Goal: Task Accomplishment & Management: Complete application form

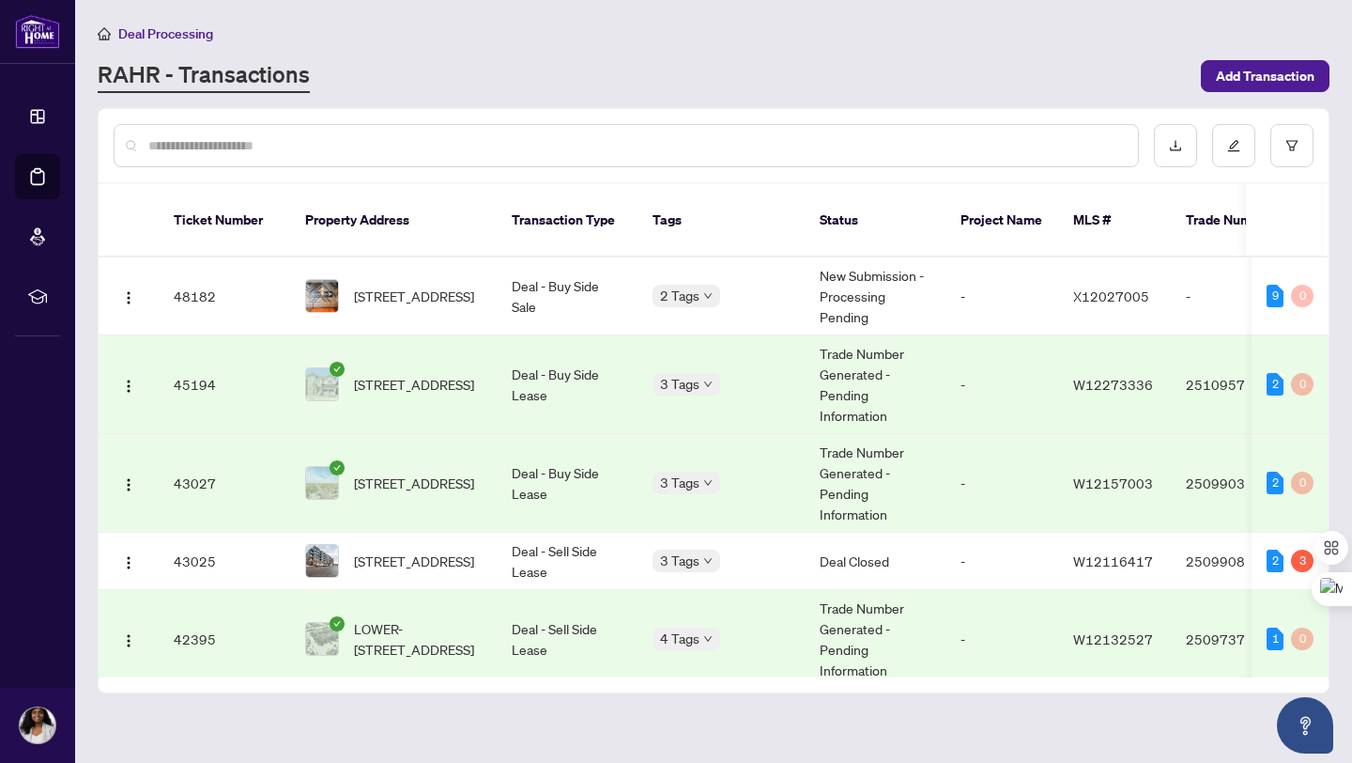
scroll to position [1630, 0]
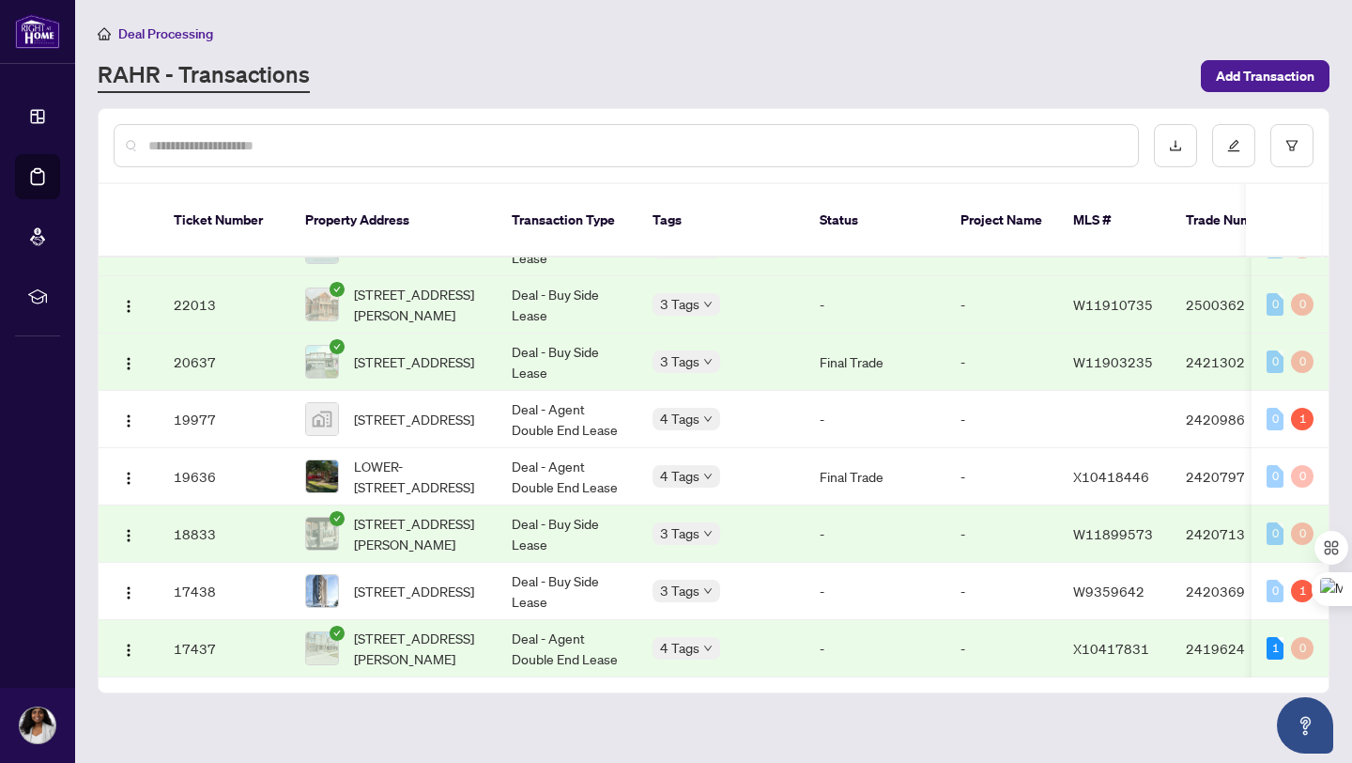
click at [573, 60] on div "RAHR - Transactions" at bounding box center [644, 76] width 1092 height 34
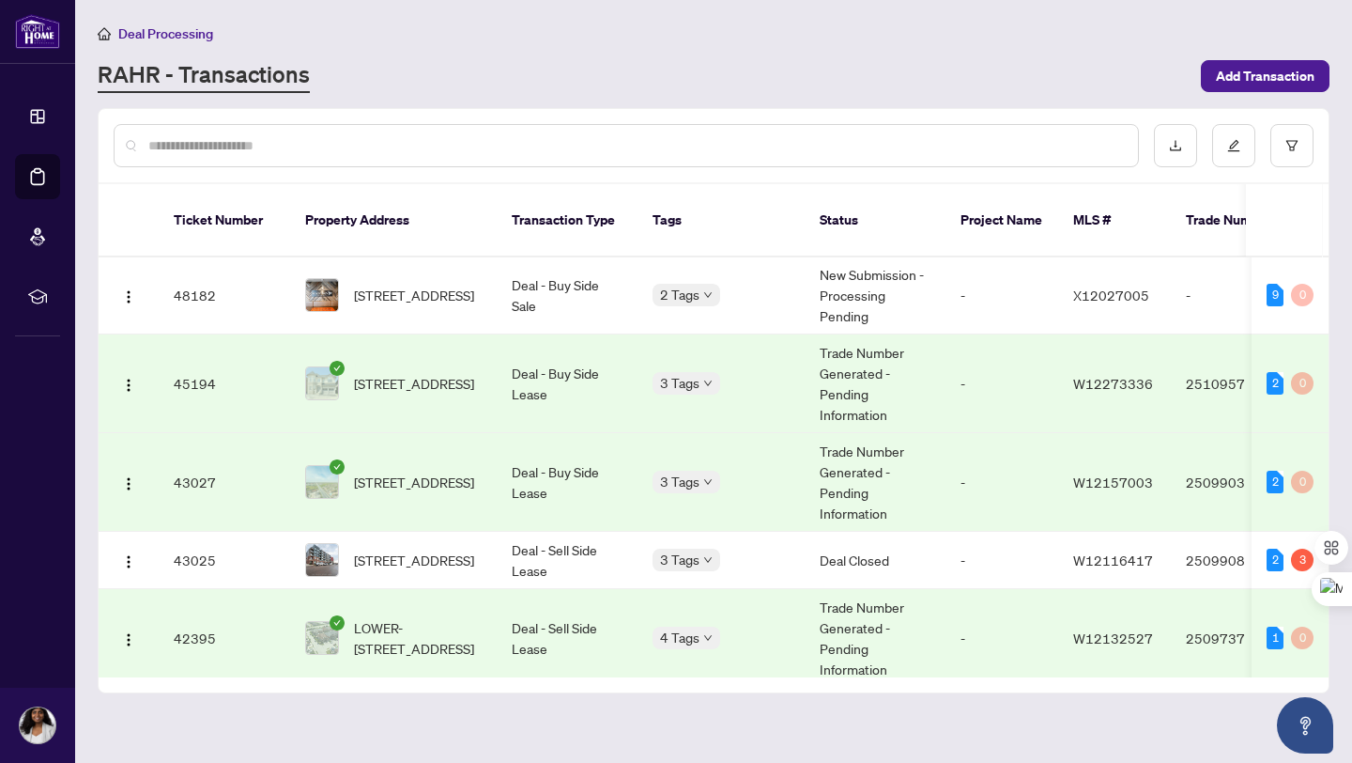
scroll to position [0, 0]
click at [399, 296] on span "[STREET_ADDRESS]" at bounding box center [414, 295] width 120 height 21
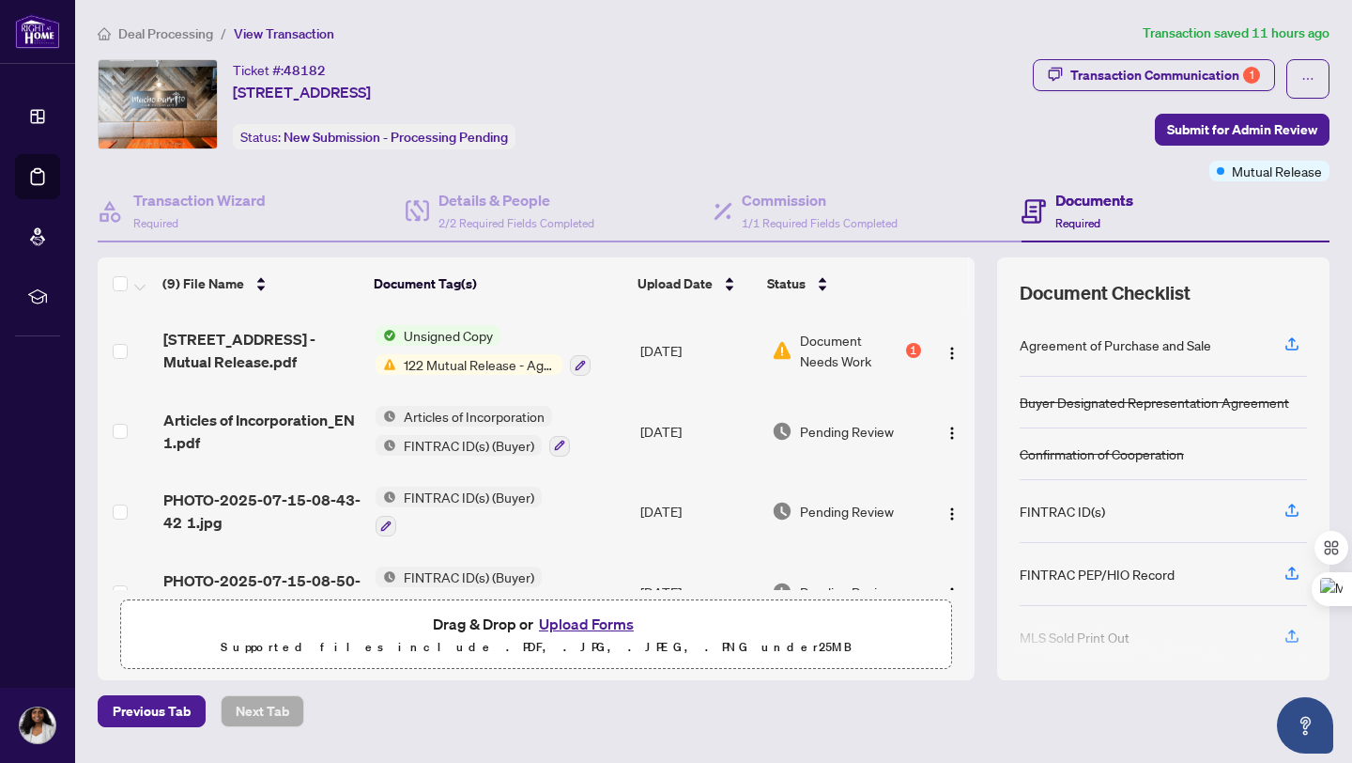
click at [573, 628] on button "Upload Forms" at bounding box center [586, 623] width 106 height 24
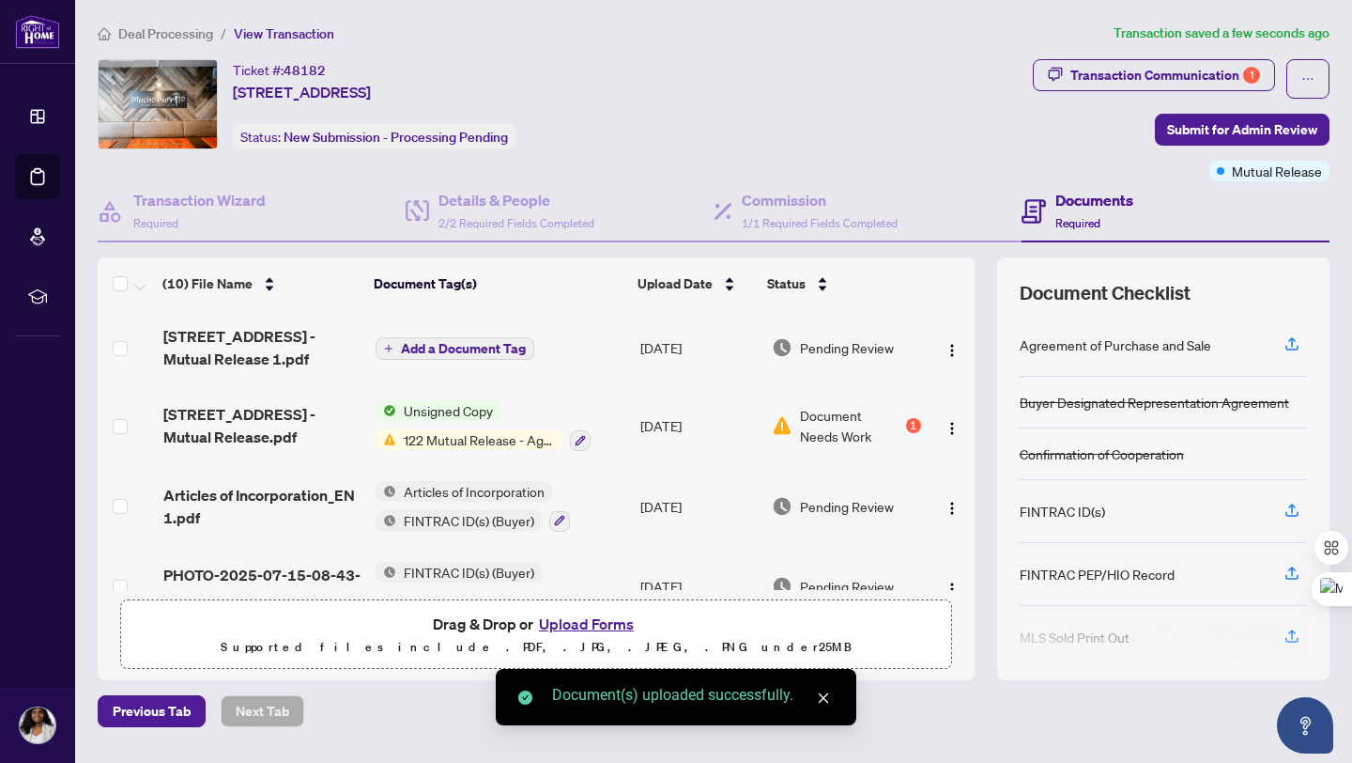
click at [453, 354] on button "Add a Document Tag" at bounding box center [455, 348] width 159 height 23
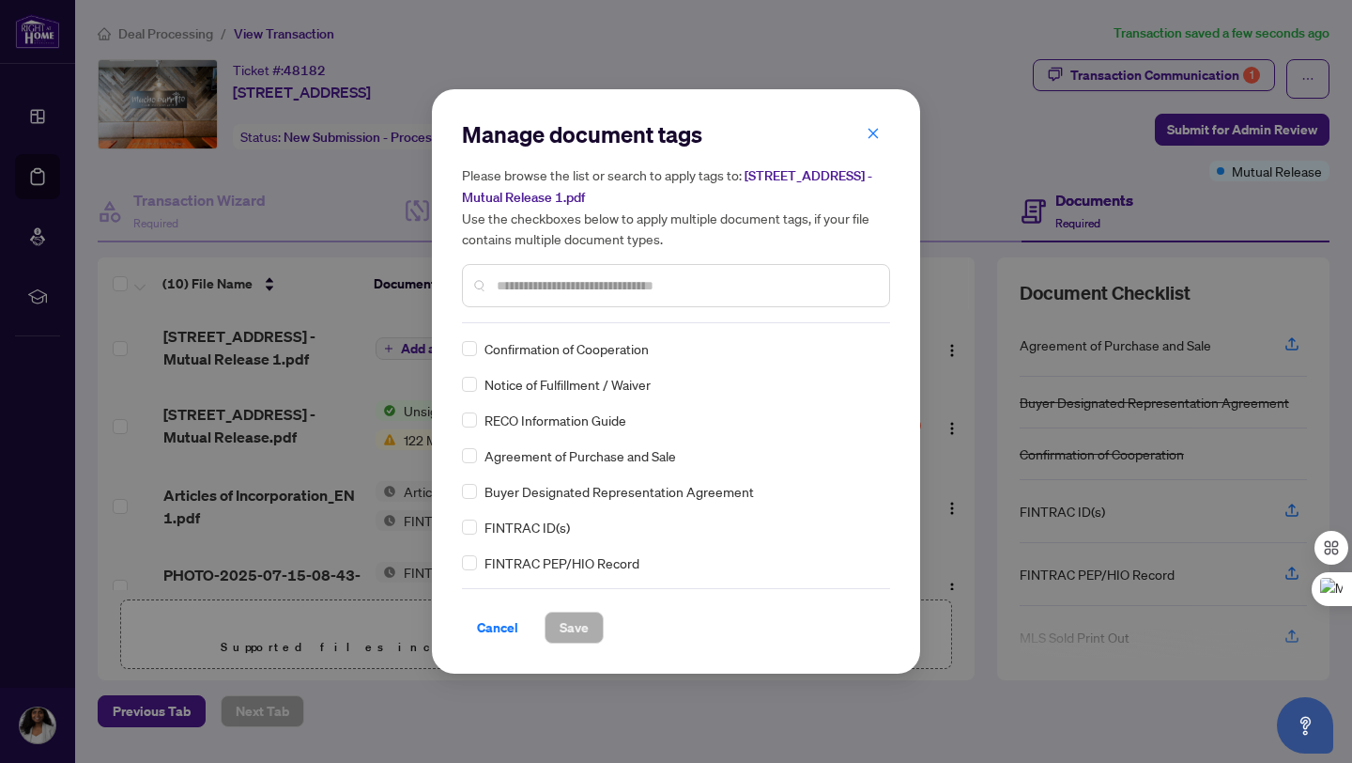
click at [551, 273] on div at bounding box center [676, 285] width 428 height 43
click at [550, 285] on input "text" at bounding box center [686, 285] width 378 height 21
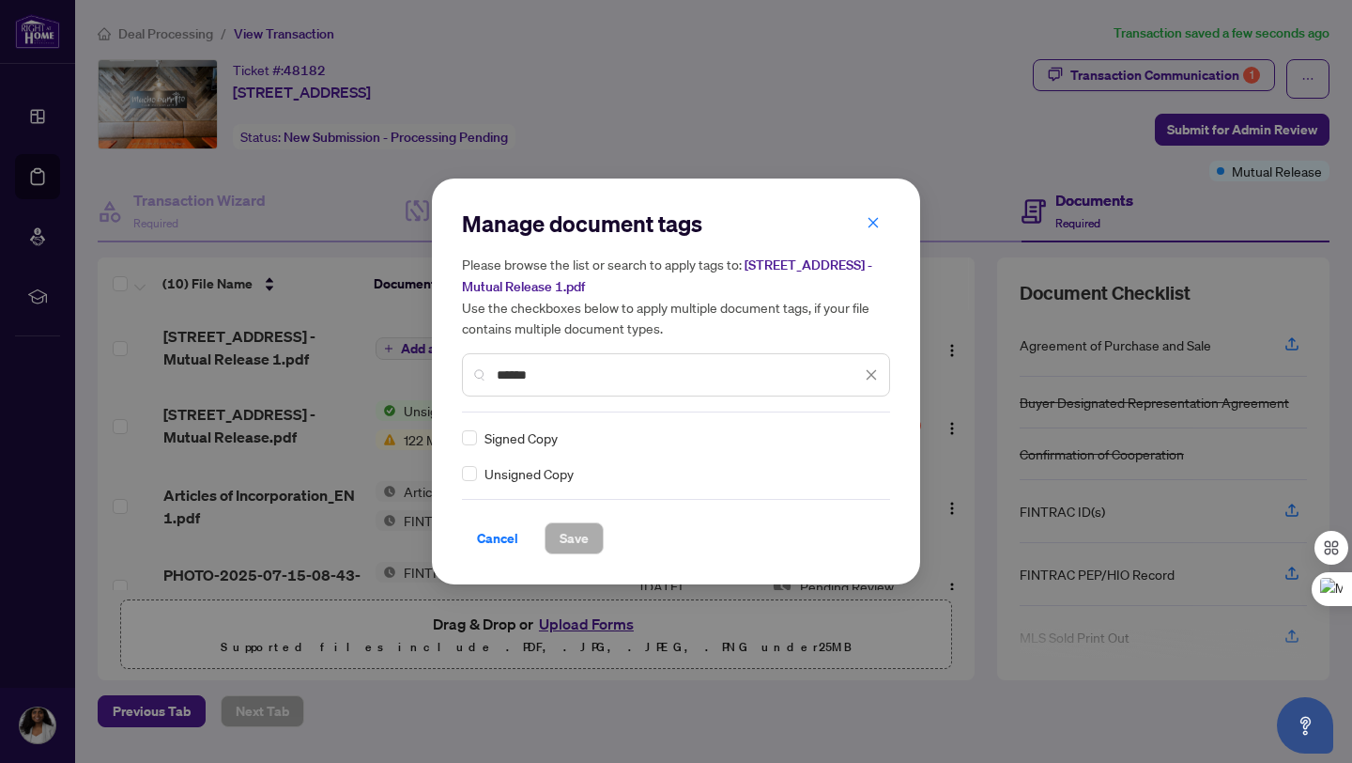
type input "******"
click at [575, 540] on span "Save" at bounding box center [574, 538] width 29 height 30
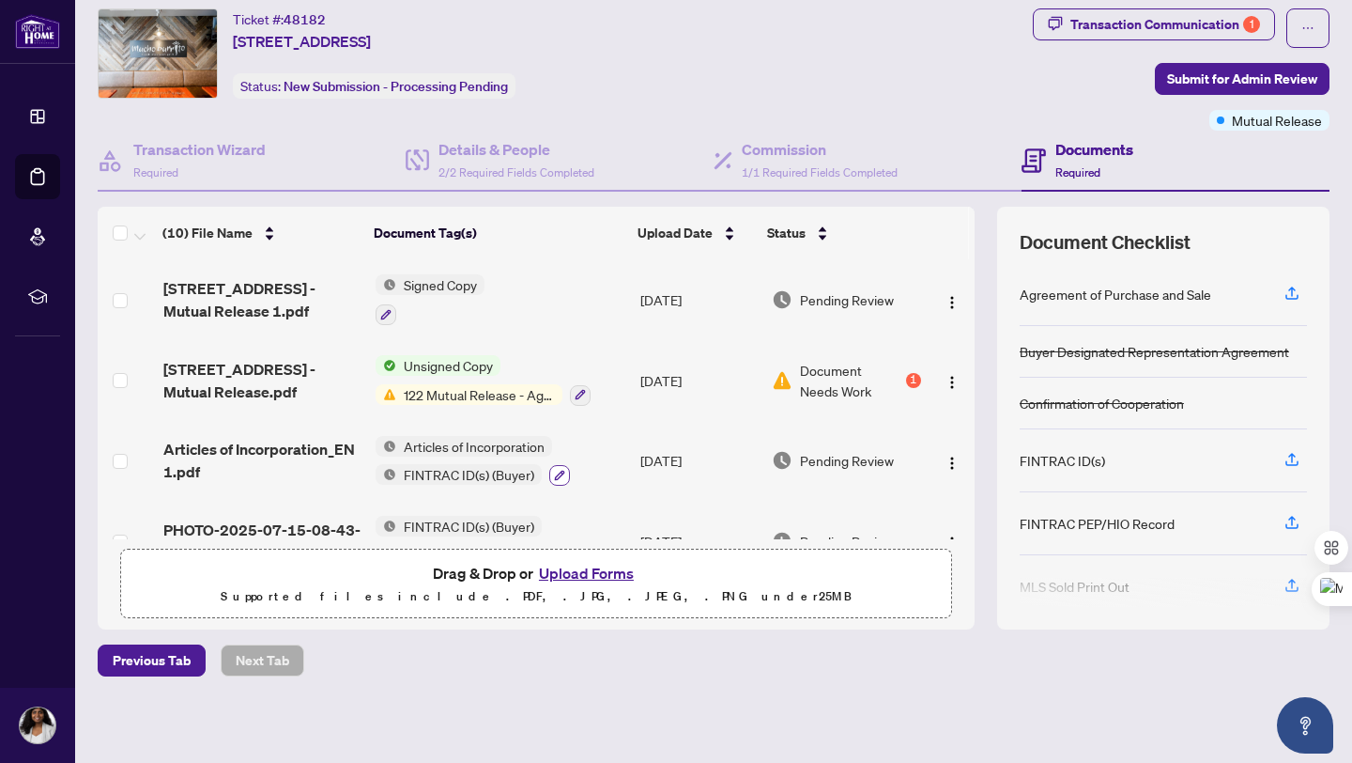
click at [554, 473] on icon "button" at bounding box center [559, 475] width 11 height 11
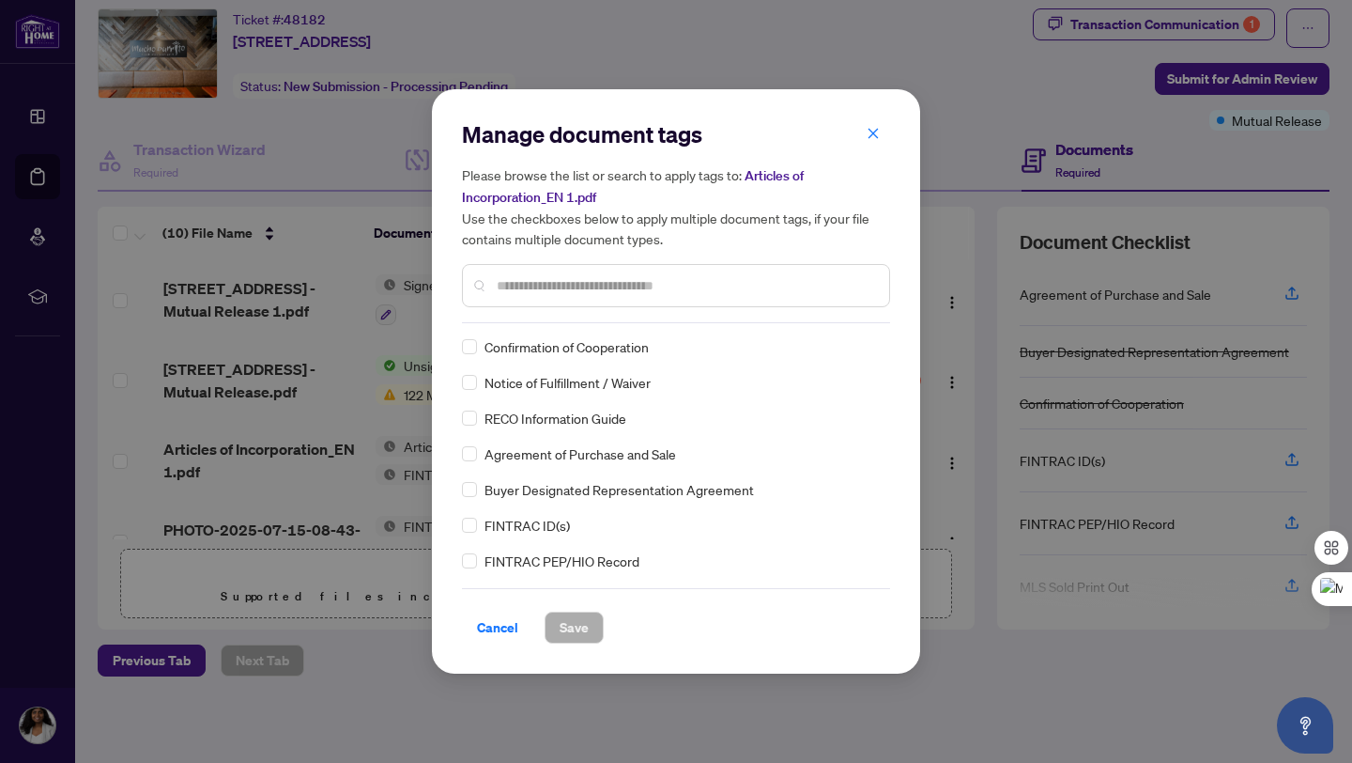
scroll to position [42, 0]
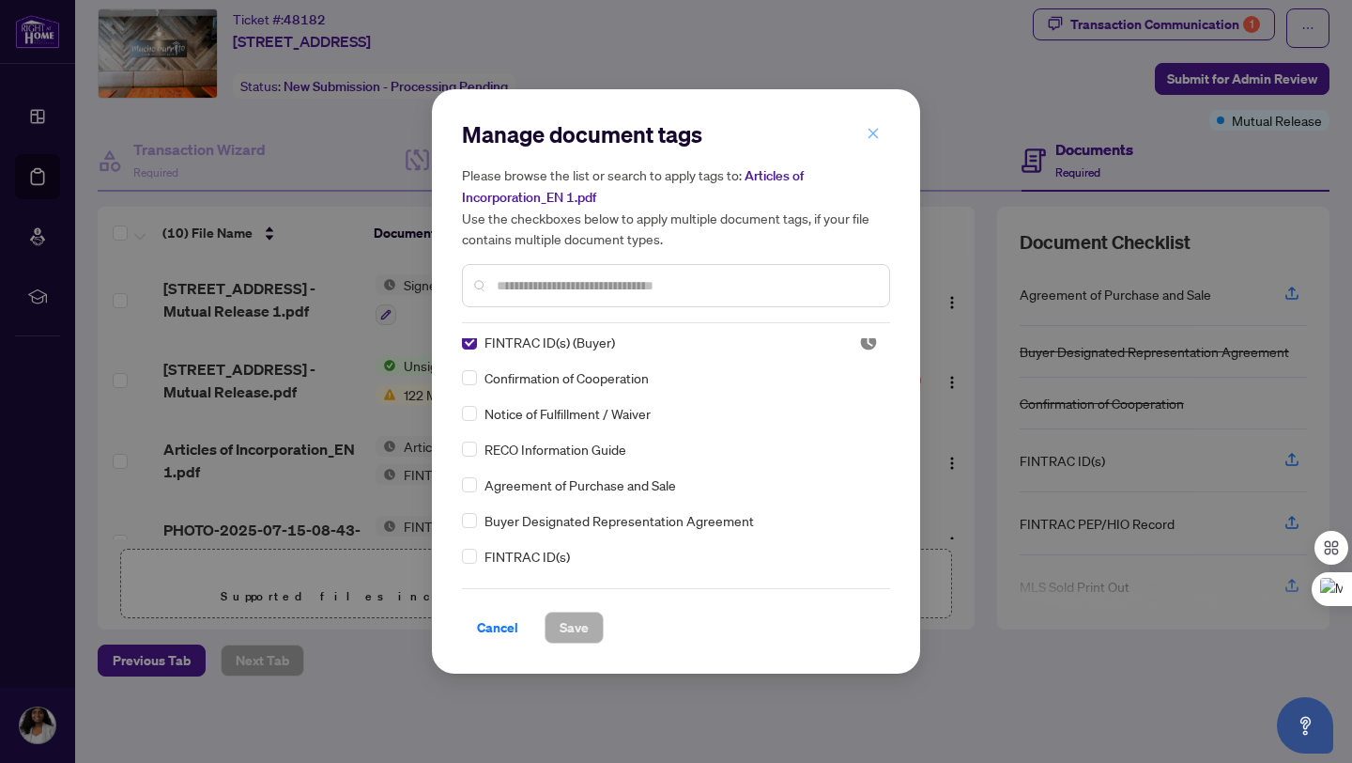
click at [875, 131] on icon "close" at bounding box center [874, 133] width 10 height 10
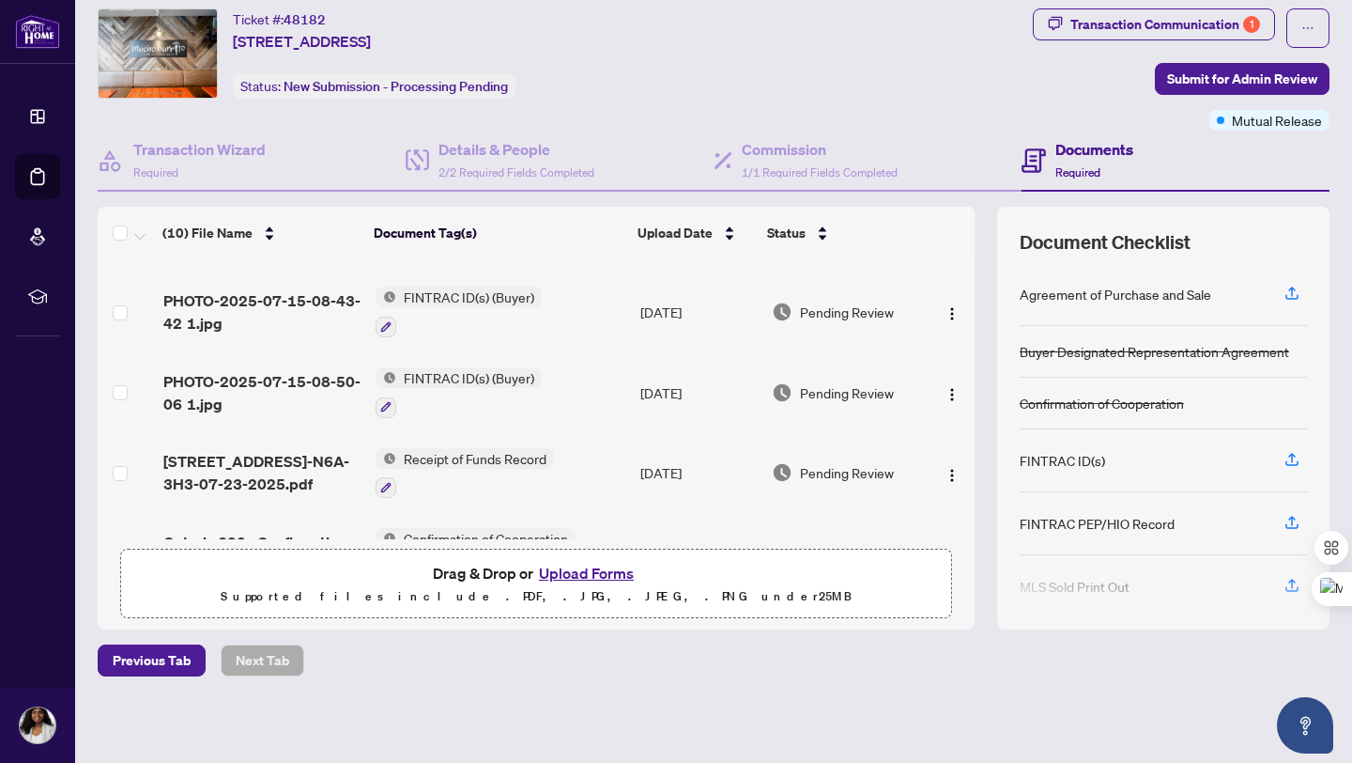
scroll to position [230, 0]
click at [389, 402] on button "button" at bounding box center [386, 406] width 21 height 21
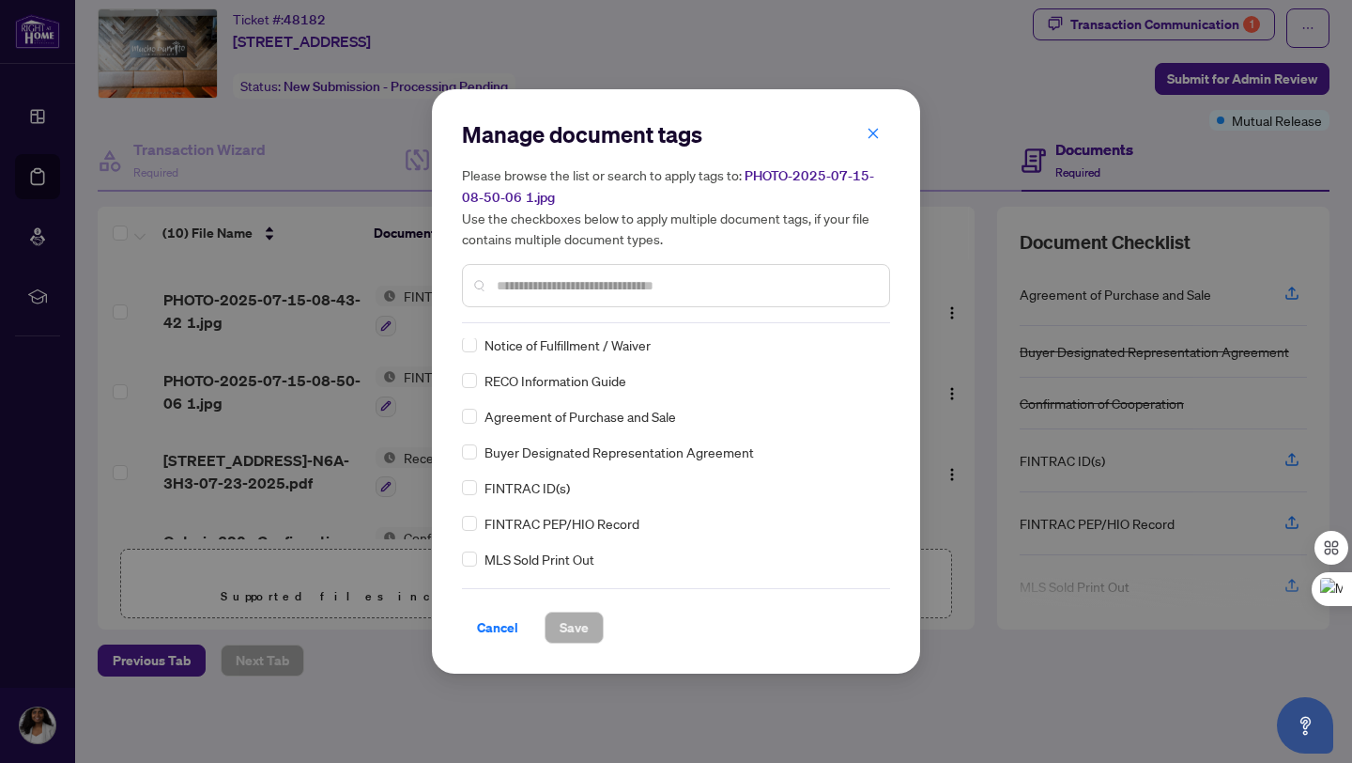
scroll to position [96, 0]
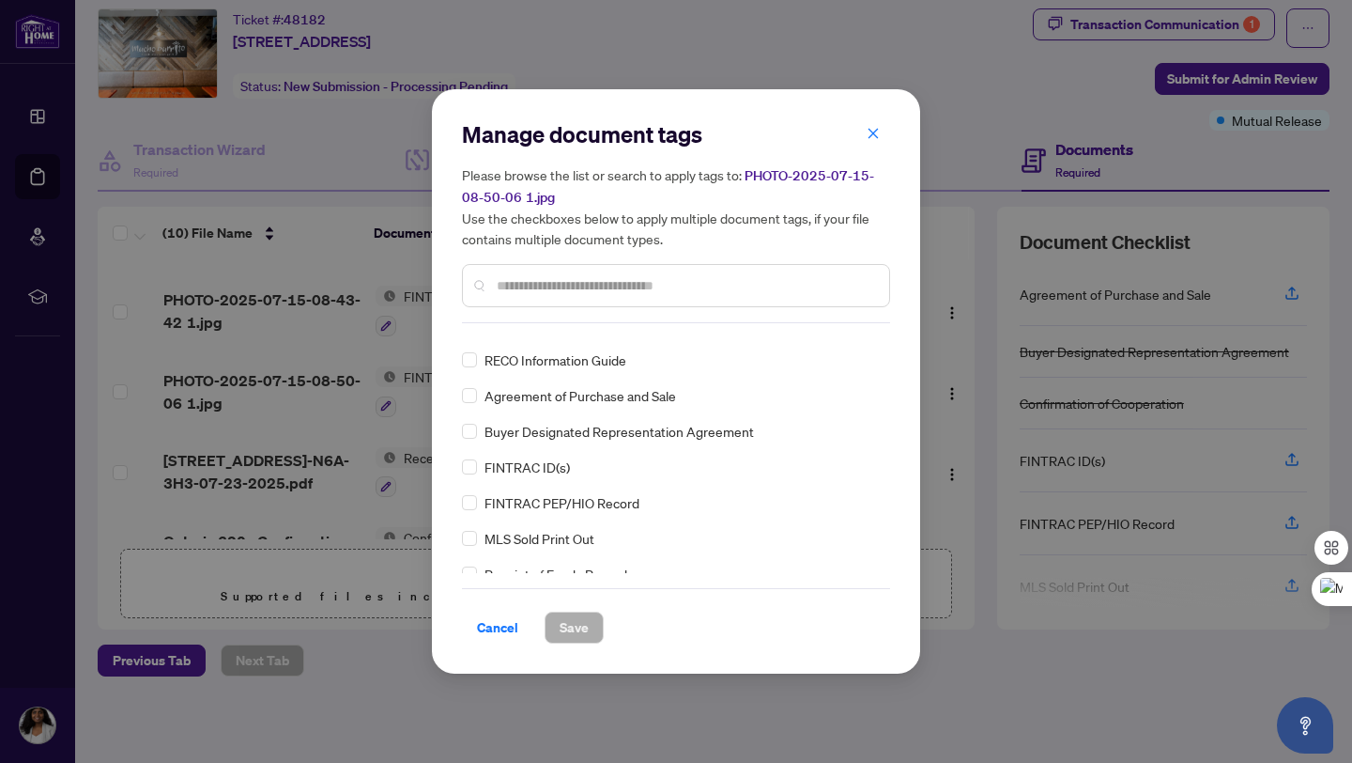
click at [480, 476] on div "FINTRAC ID(s)" at bounding box center [670, 466] width 417 height 21
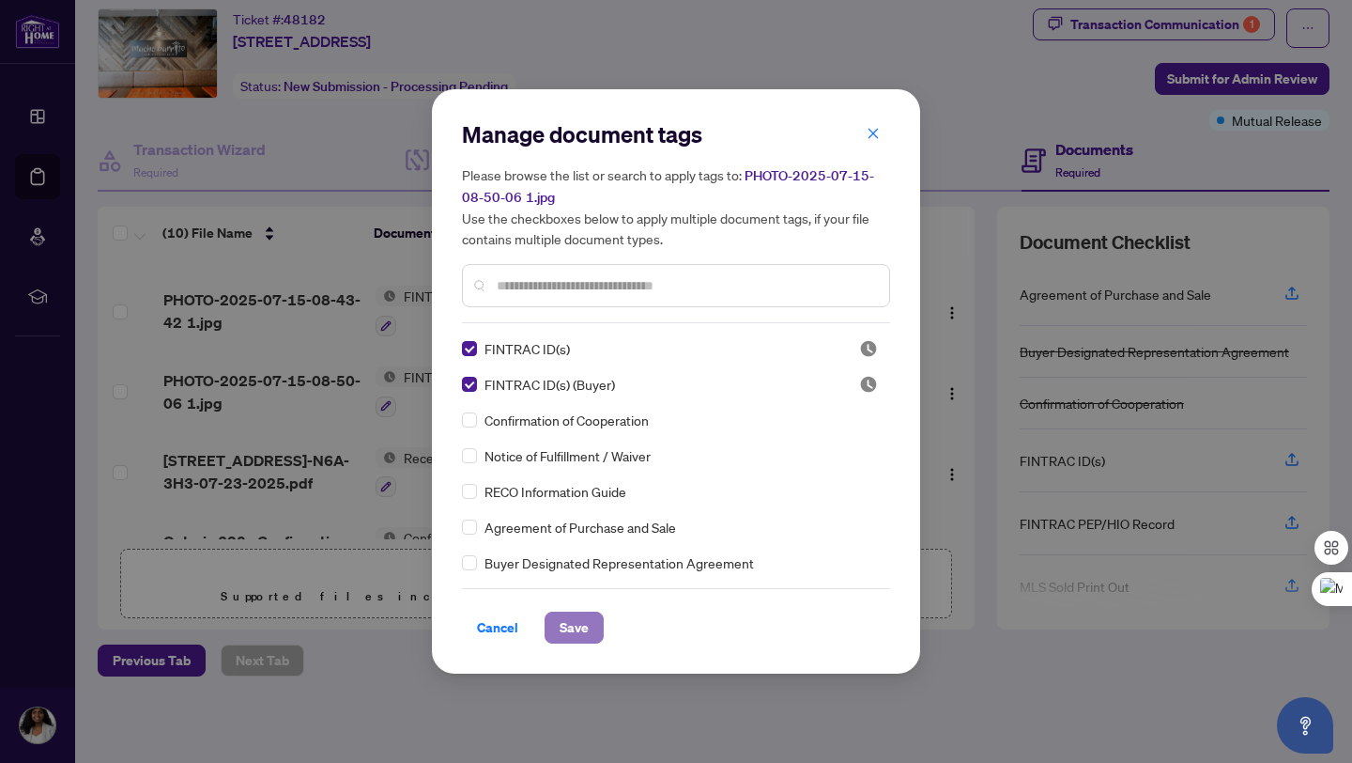
click at [567, 628] on span "Save" at bounding box center [574, 627] width 29 height 30
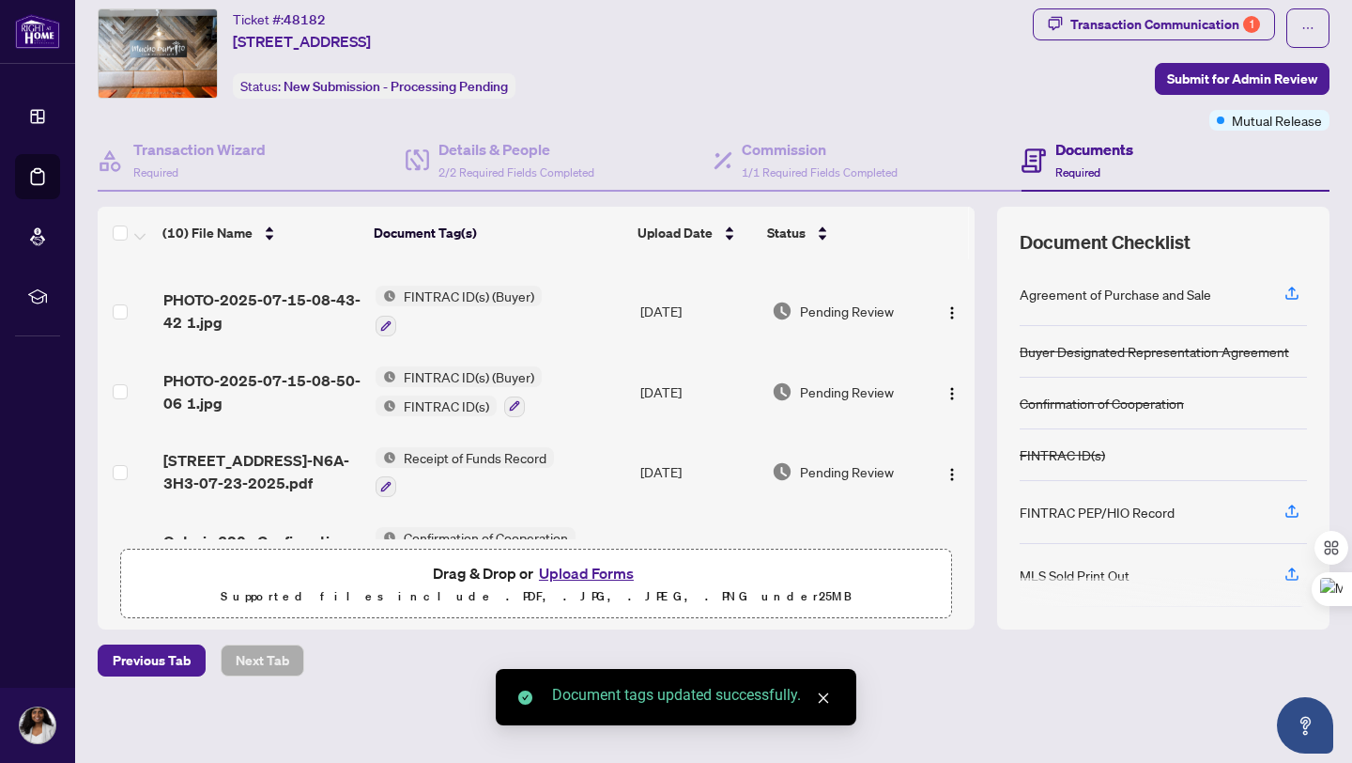
scroll to position [190, 0]
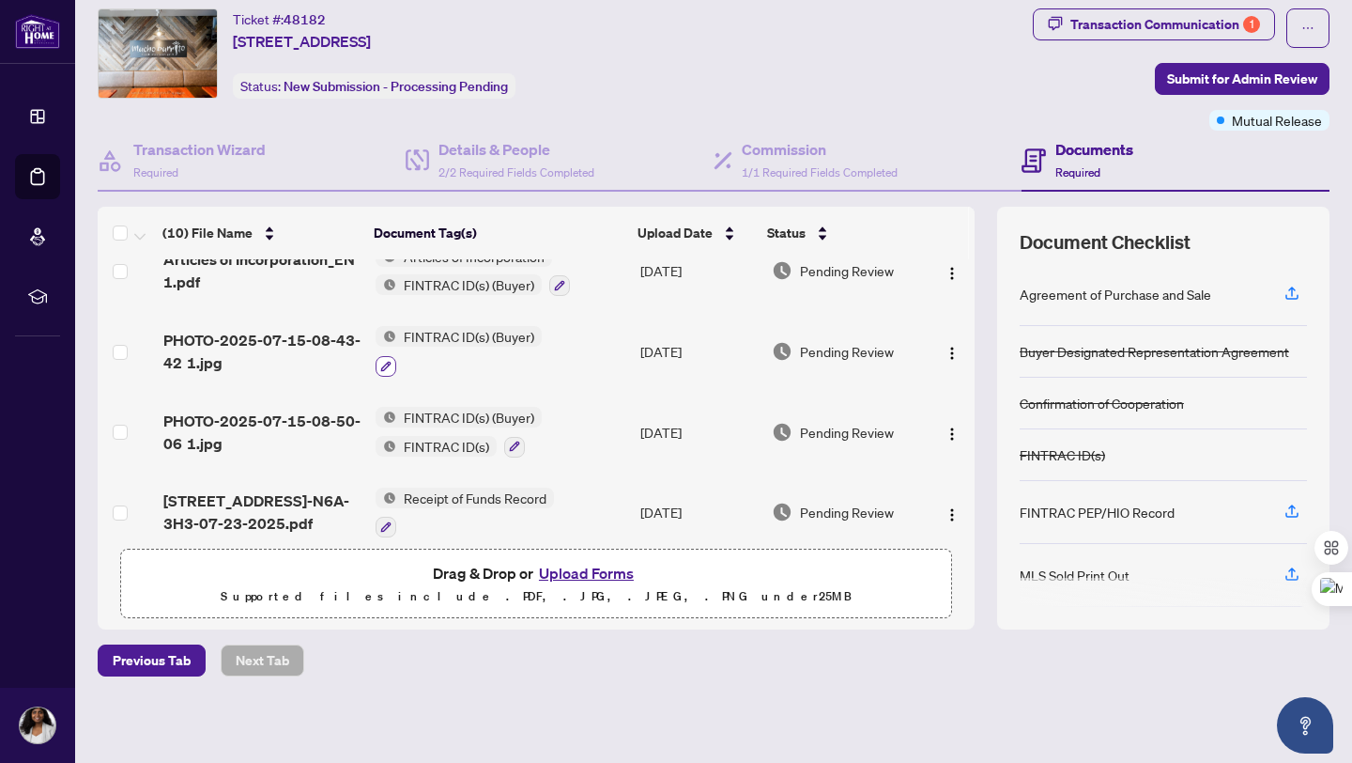
click at [391, 364] on button "button" at bounding box center [386, 366] width 21 height 21
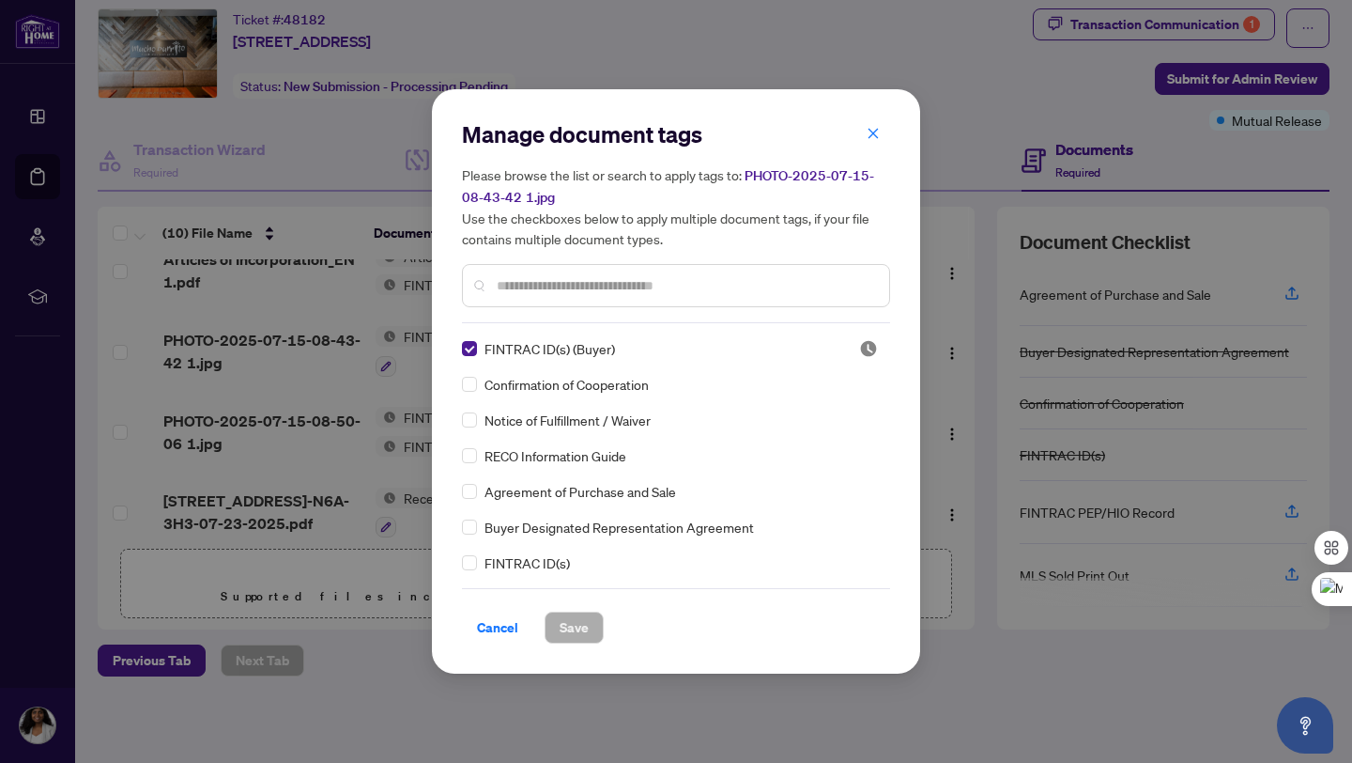
click at [625, 320] on div "Manage document tags Please browse the list or search to apply tags to: PHOTO-2…" at bounding box center [676, 221] width 428 height 204
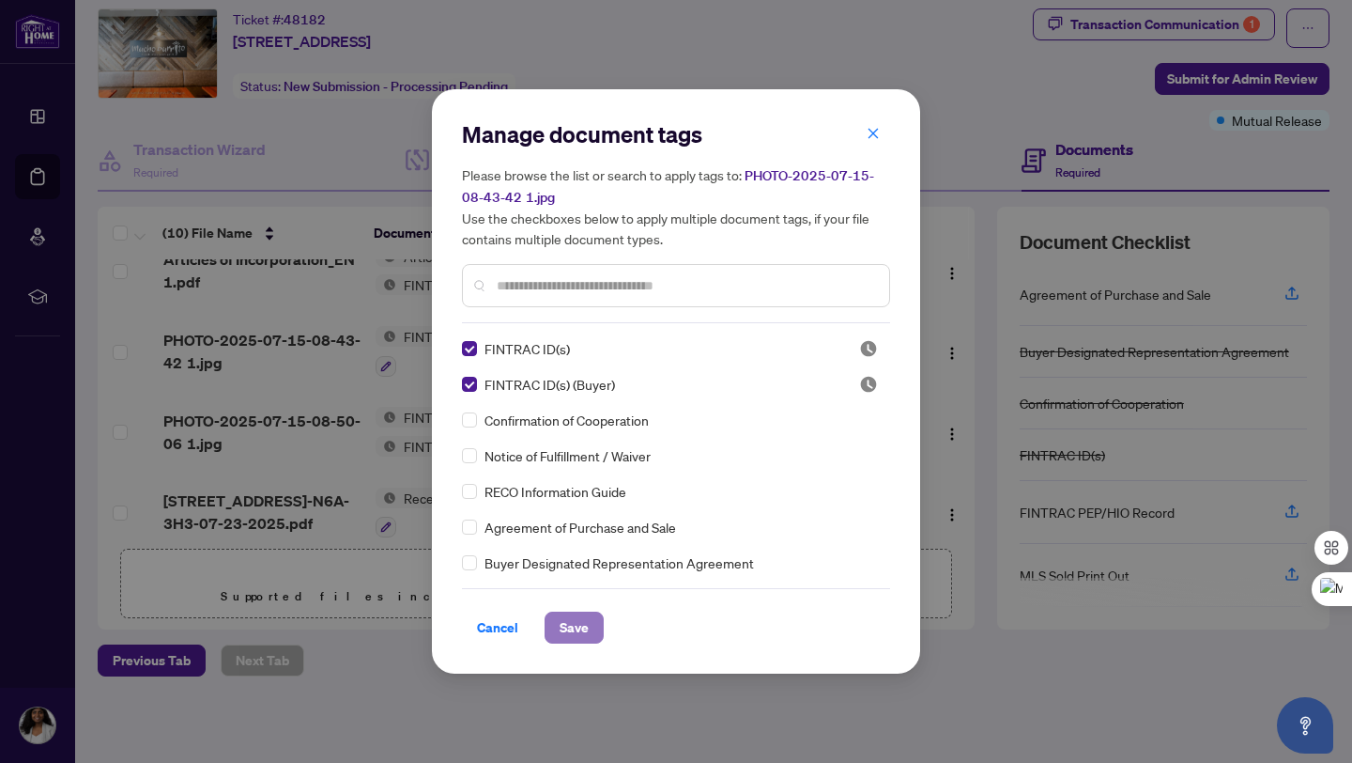
click at [573, 628] on span "Save" at bounding box center [574, 627] width 29 height 30
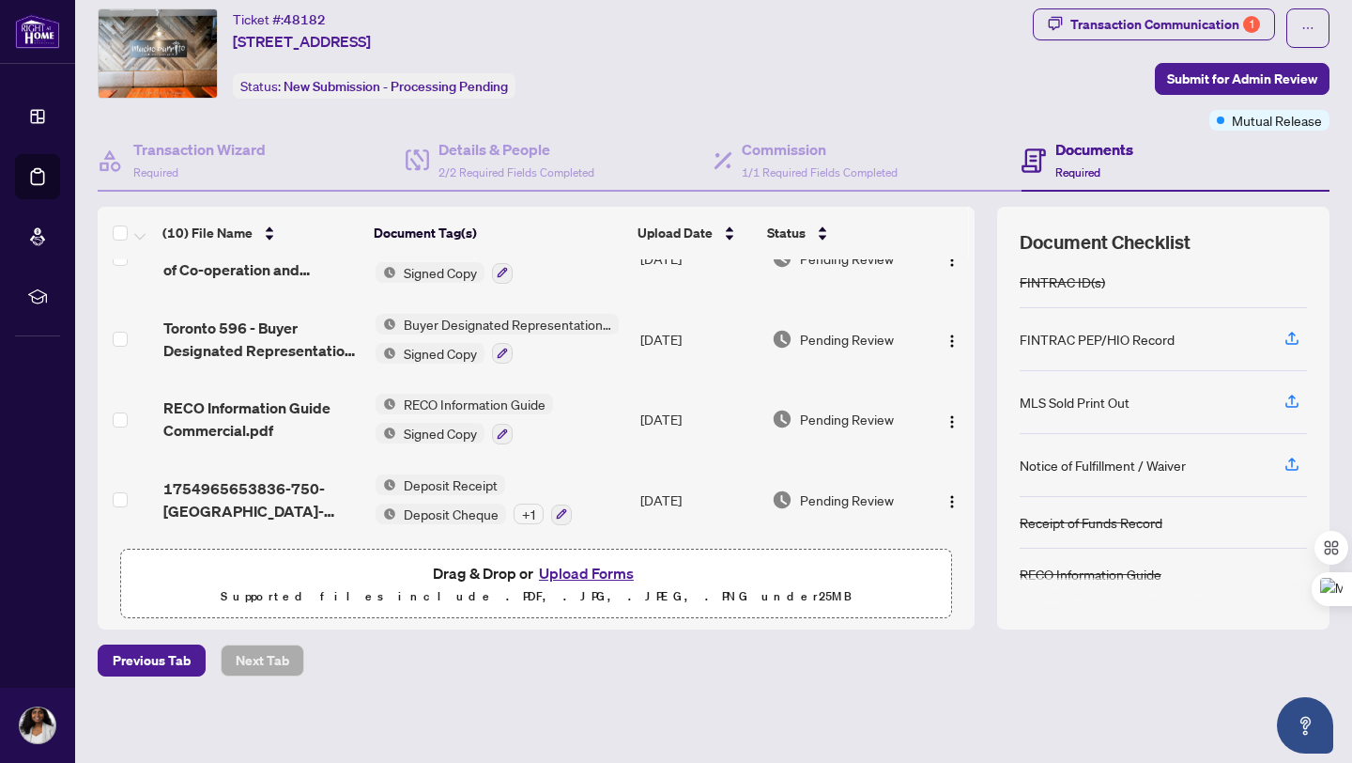
scroll to position [0, 0]
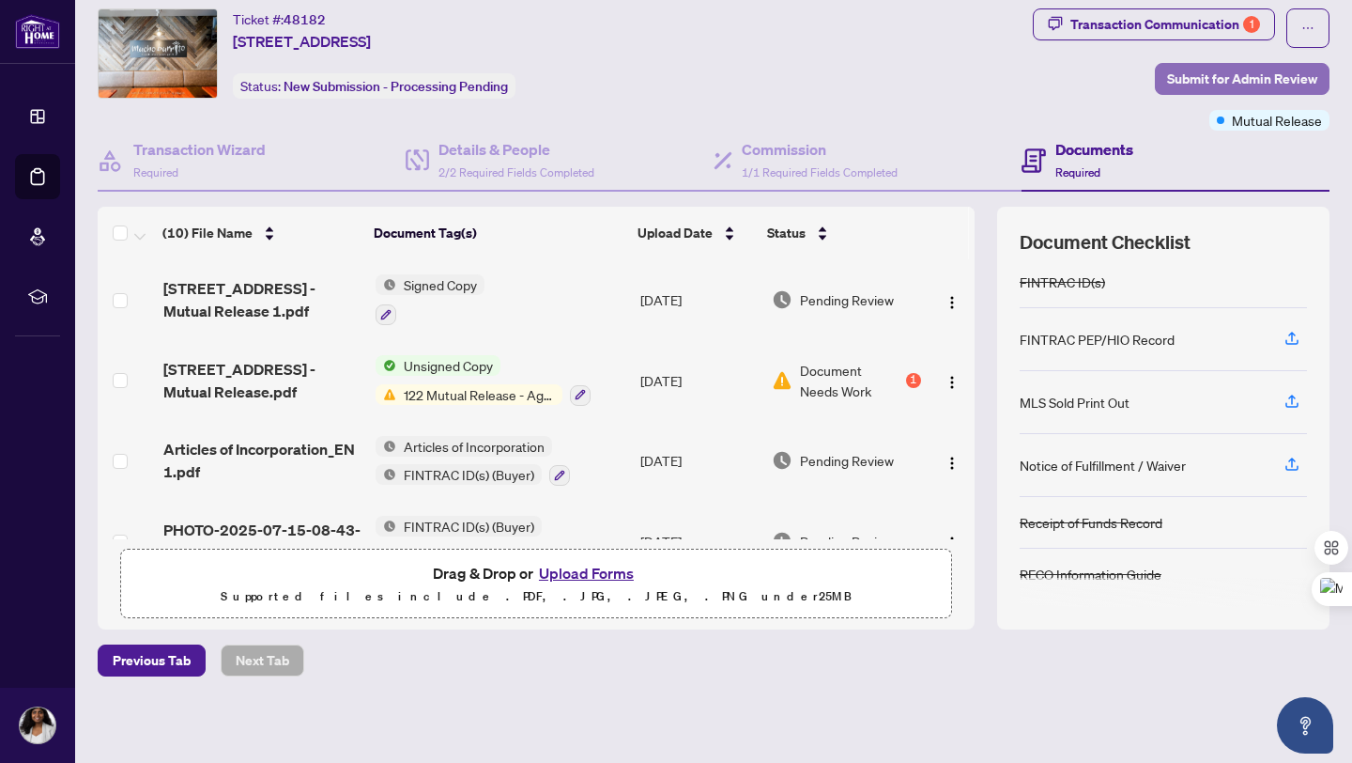
click at [1260, 82] on span "Submit for Admin Review" at bounding box center [1242, 79] width 150 height 30
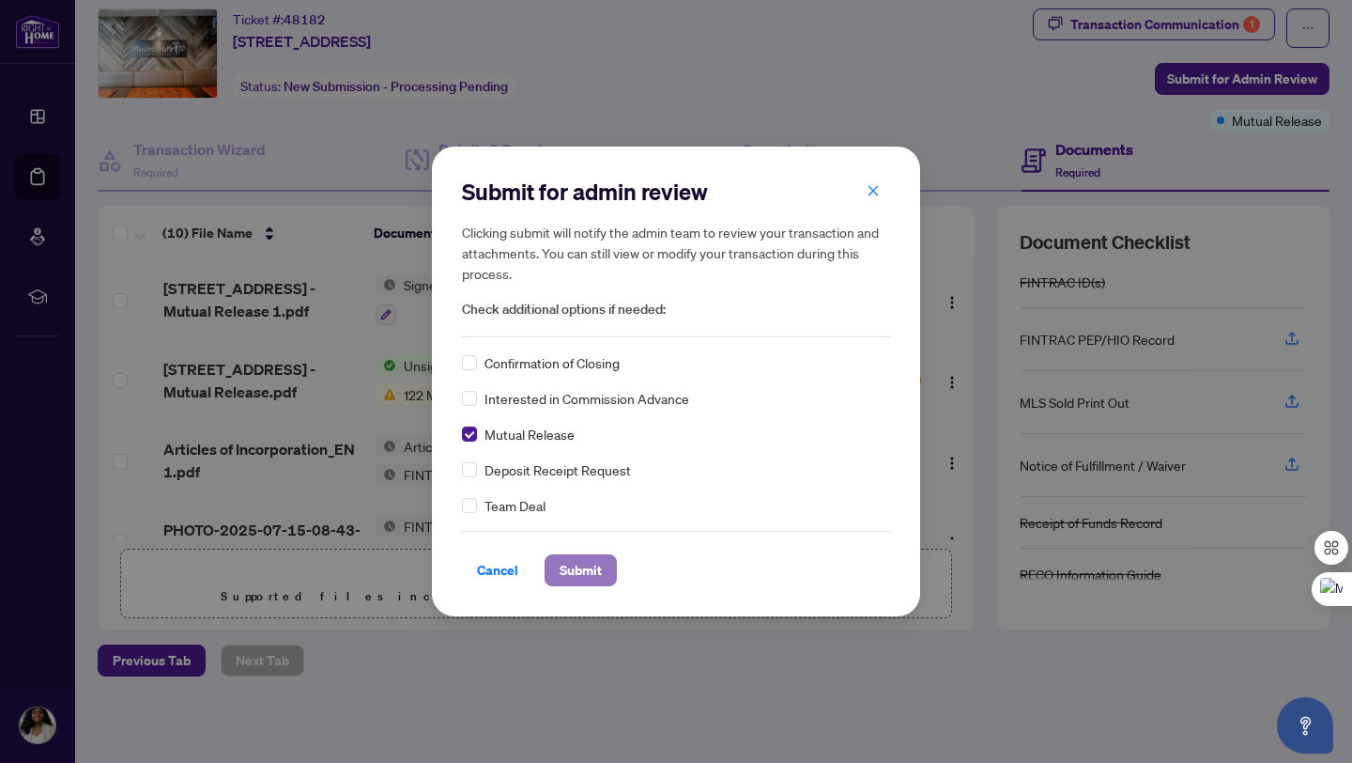
click at [574, 574] on span "Submit" at bounding box center [581, 570] width 42 height 30
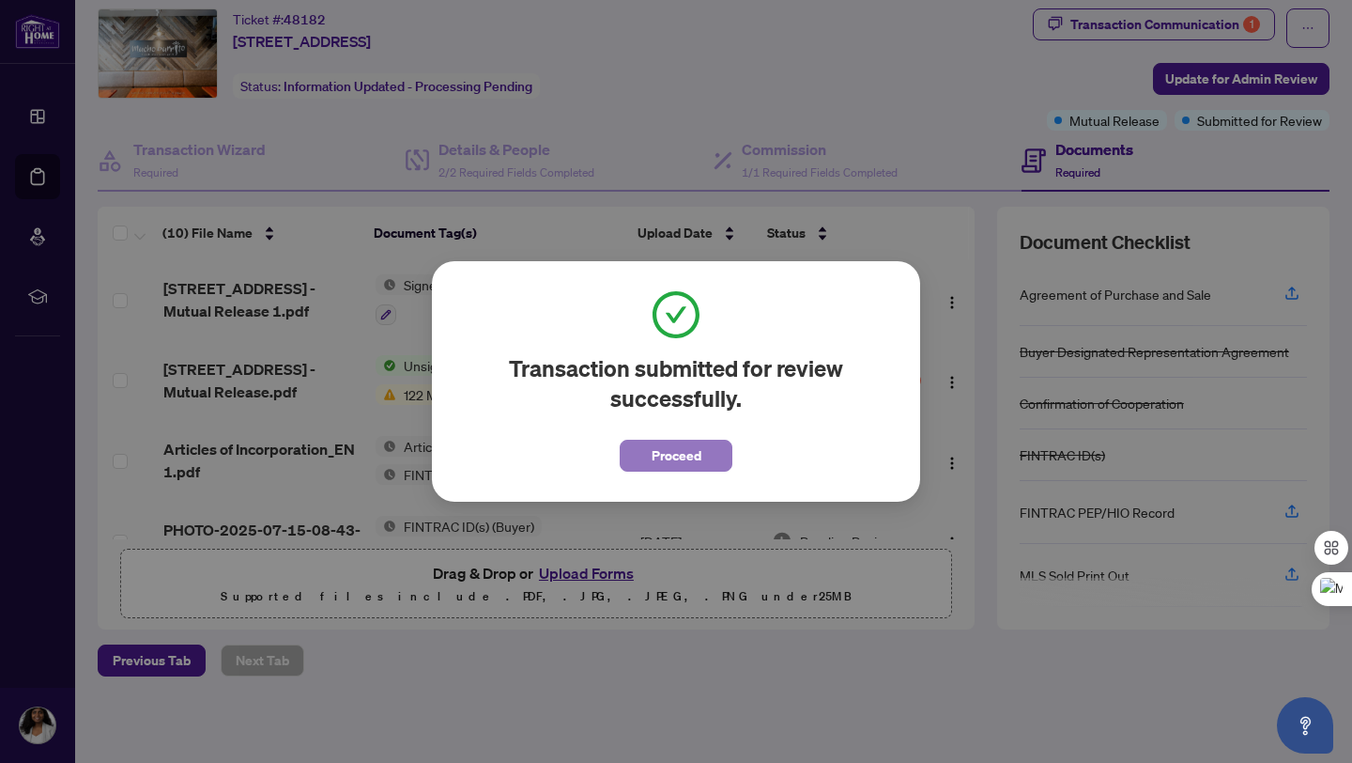
click at [701, 458] on button "Proceed" at bounding box center [676, 455] width 113 height 32
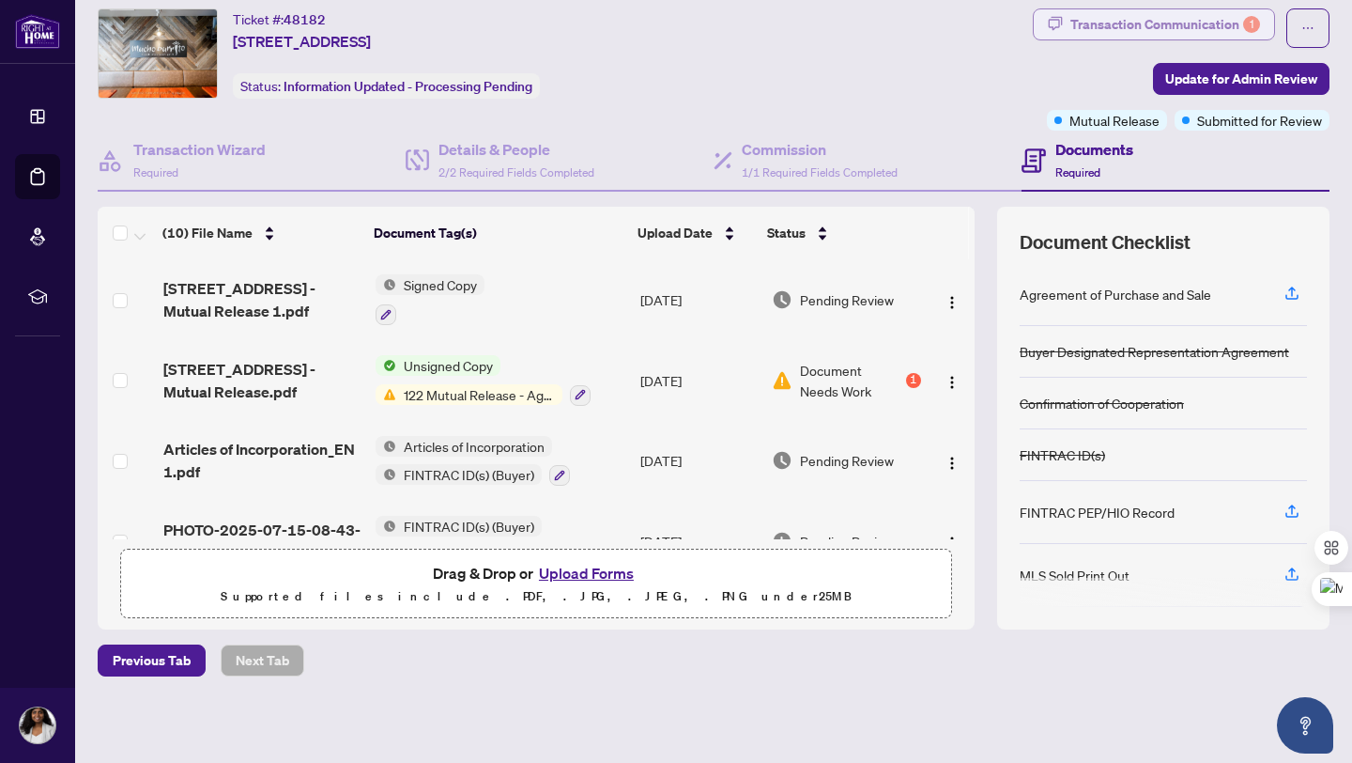
click at [1127, 25] on div "Transaction Communication 1" at bounding box center [1166, 24] width 190 height 30
type textarea "**********"
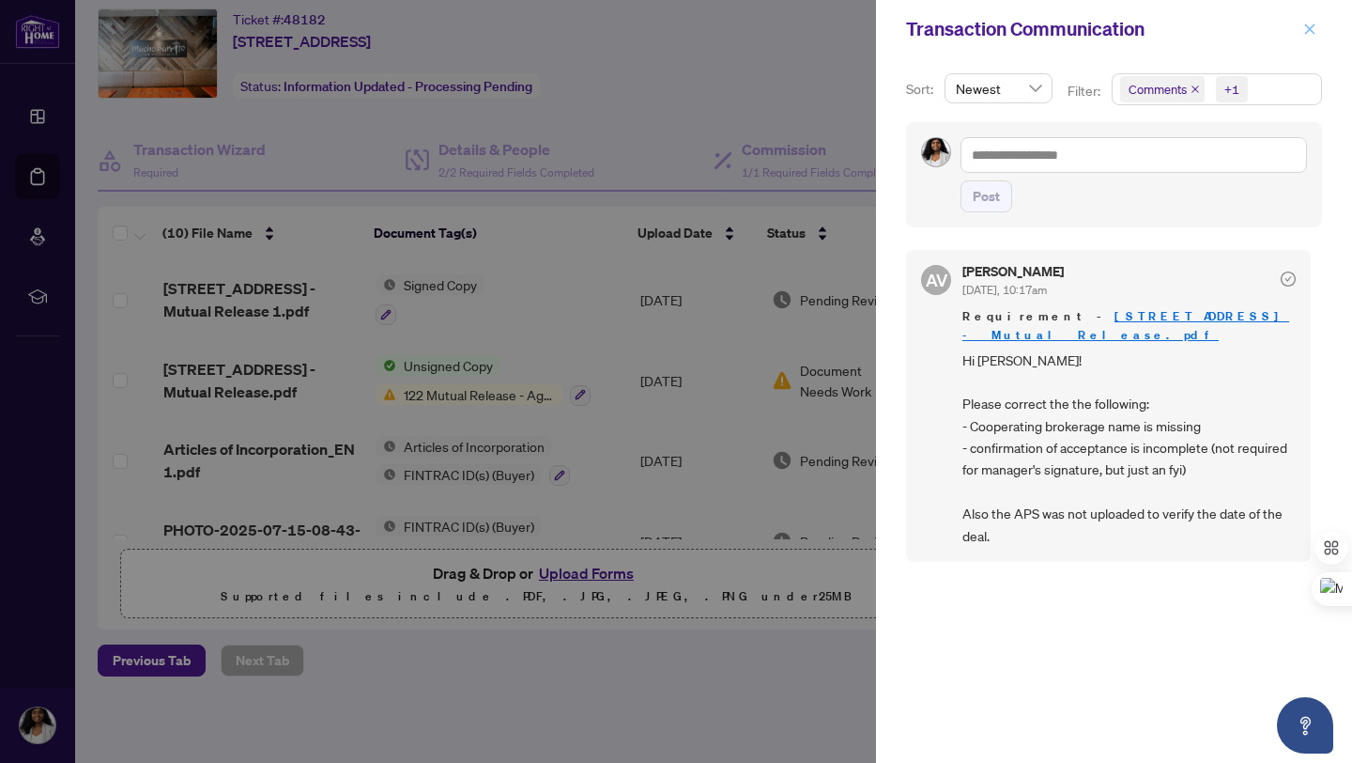
click at [1316, 31] on icon "close" at bounding box center [1309, 29] width 13 height 13
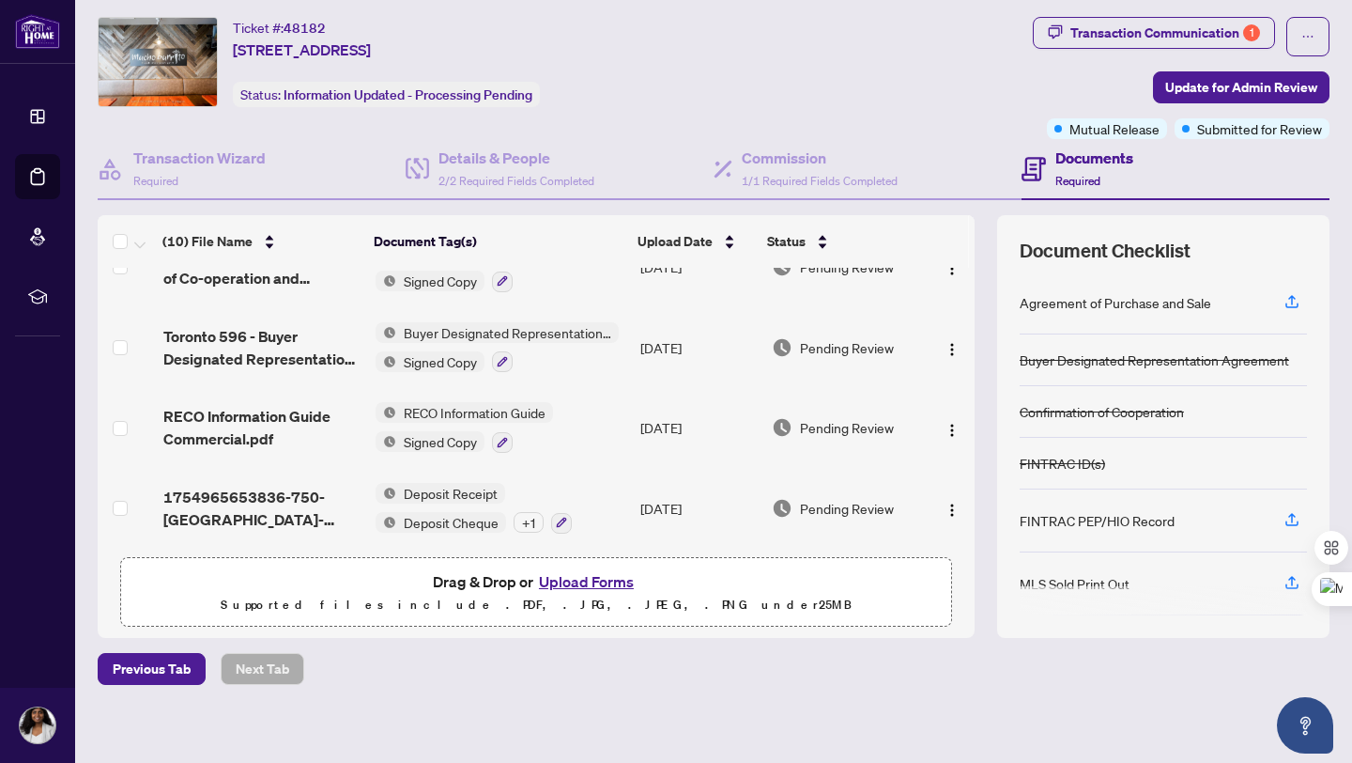
scroll to position [51, 0]
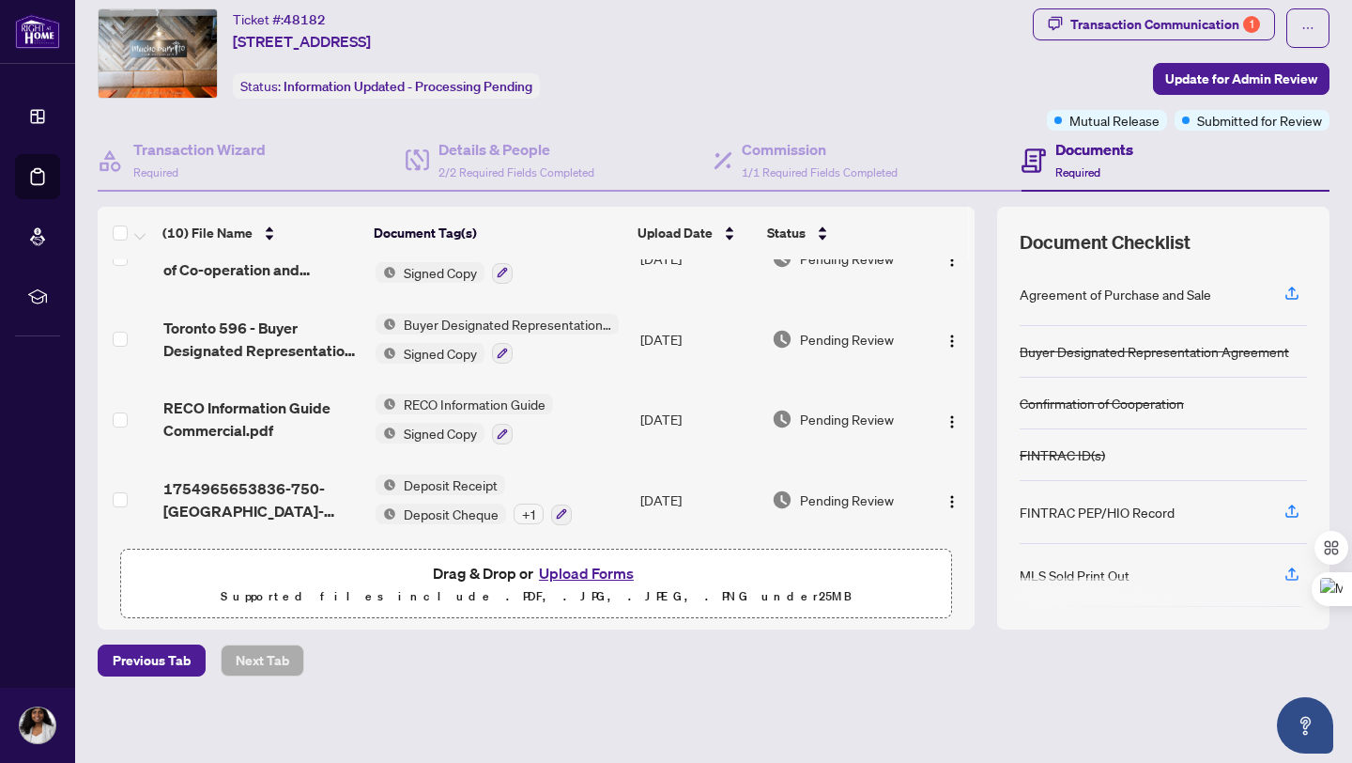
click at [609, 576] on button "Upload Forms" at bounding box center [586, 573] width 106 height 24
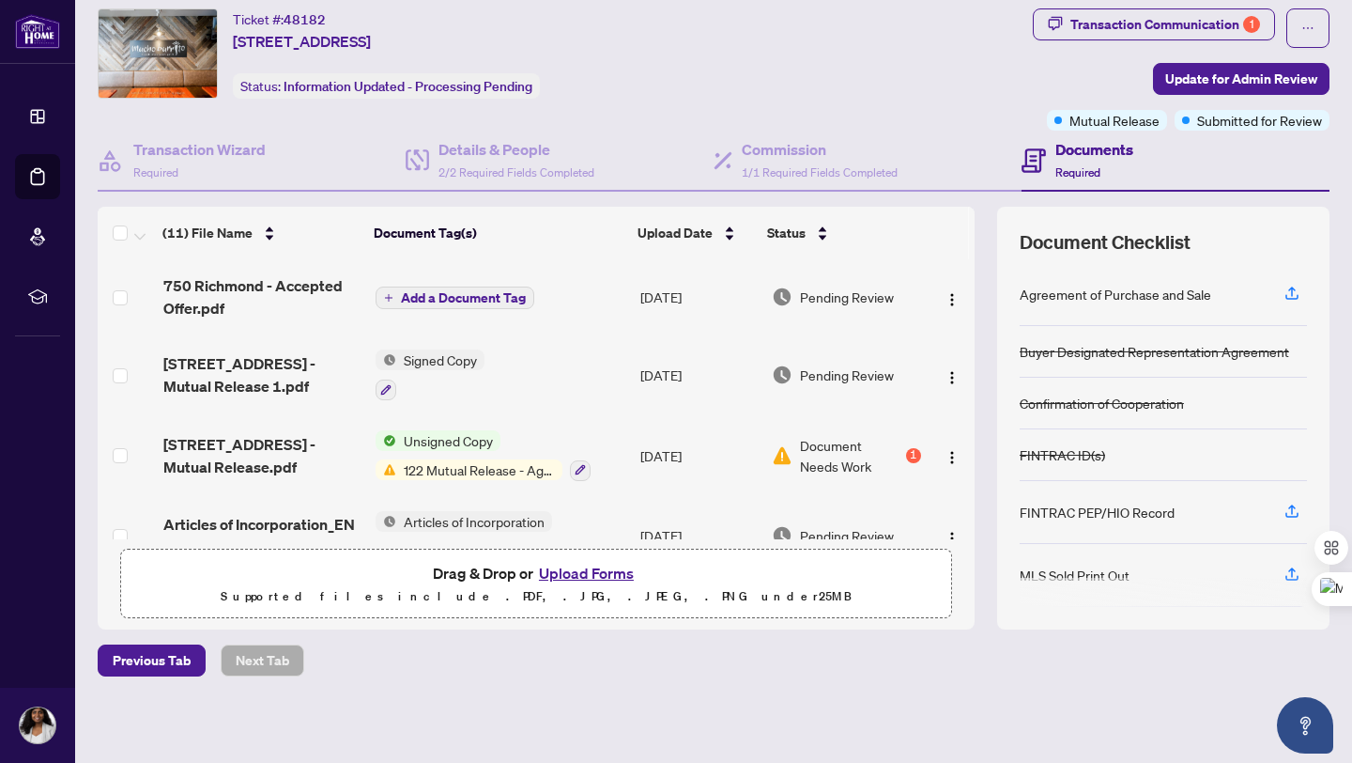
scroll to position [0, 0]
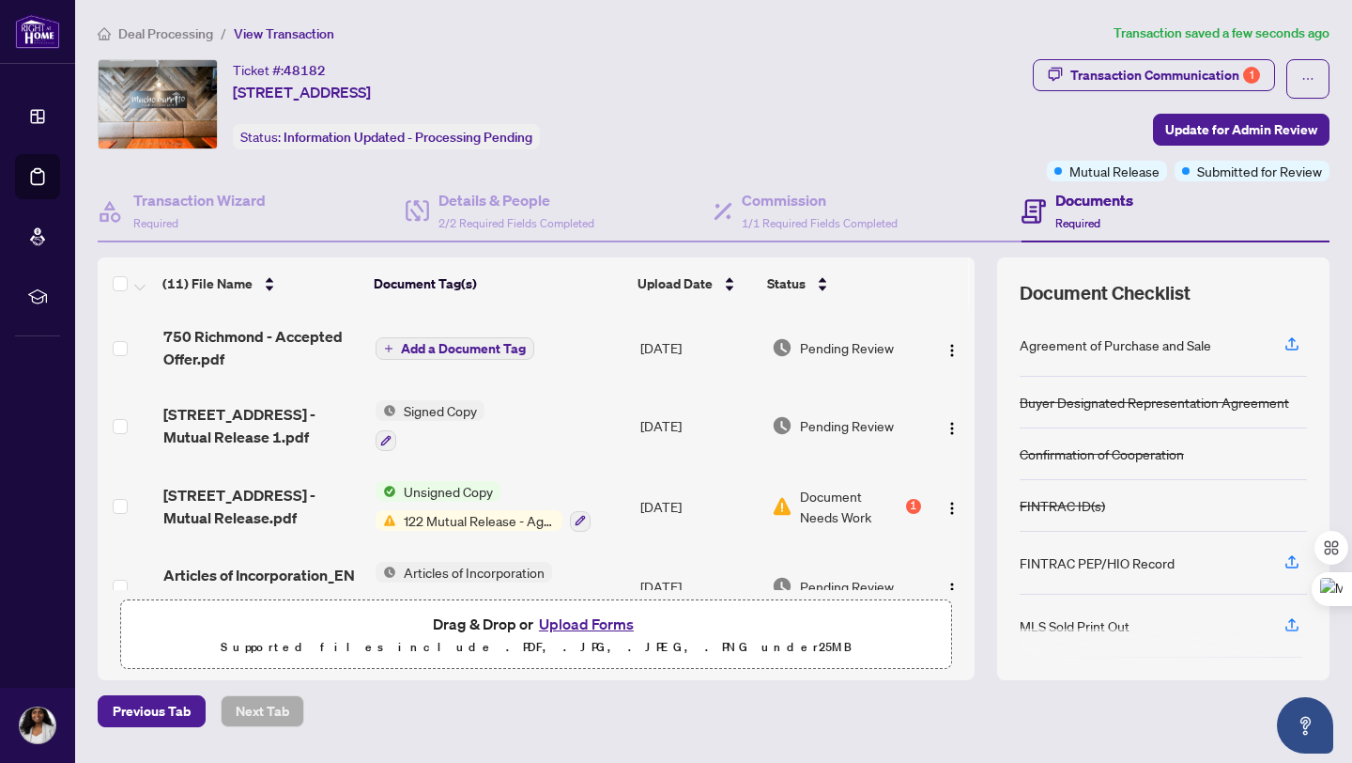
click at [414, 351] on span "Add a Document Tag" at bounding box center [463, 348] width 125 height 13
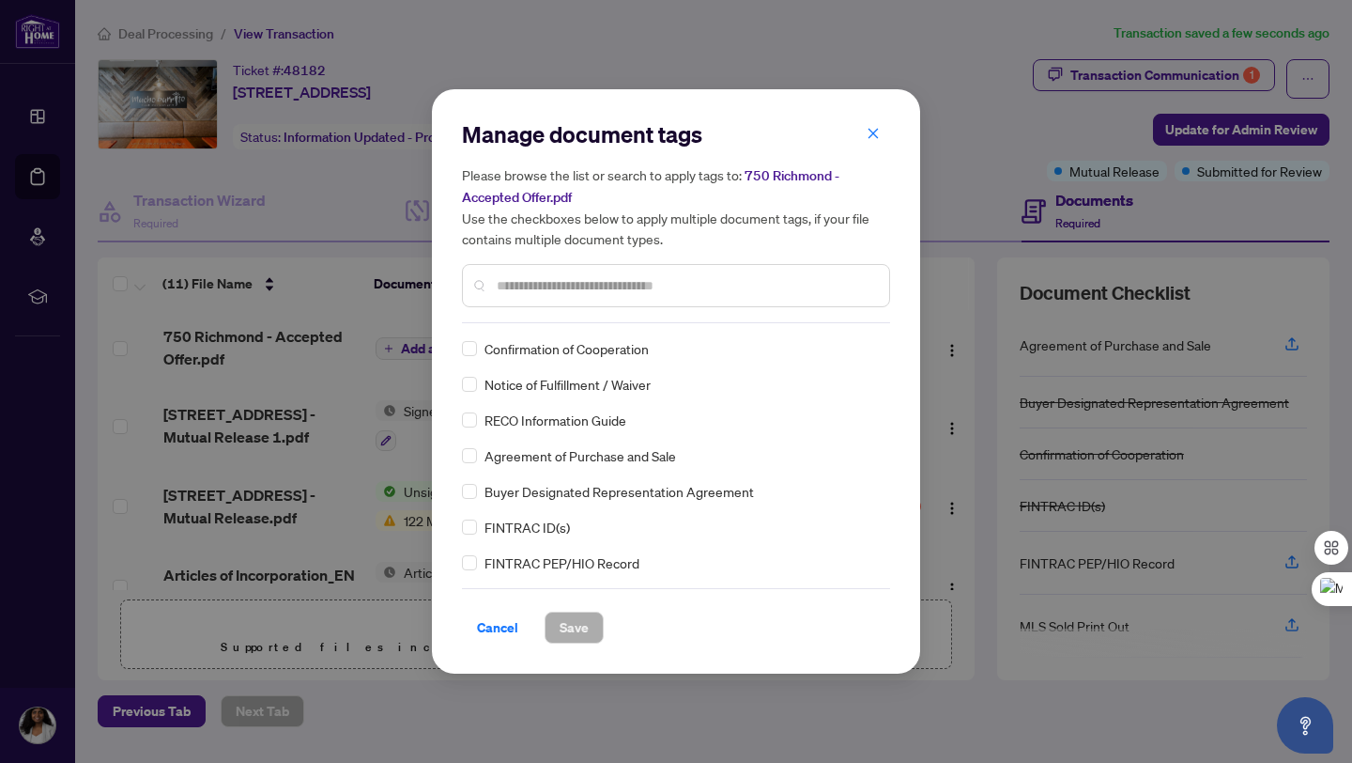
click at [649, 286] on input "text" at bounding box center [686, 285] width 378 height 21
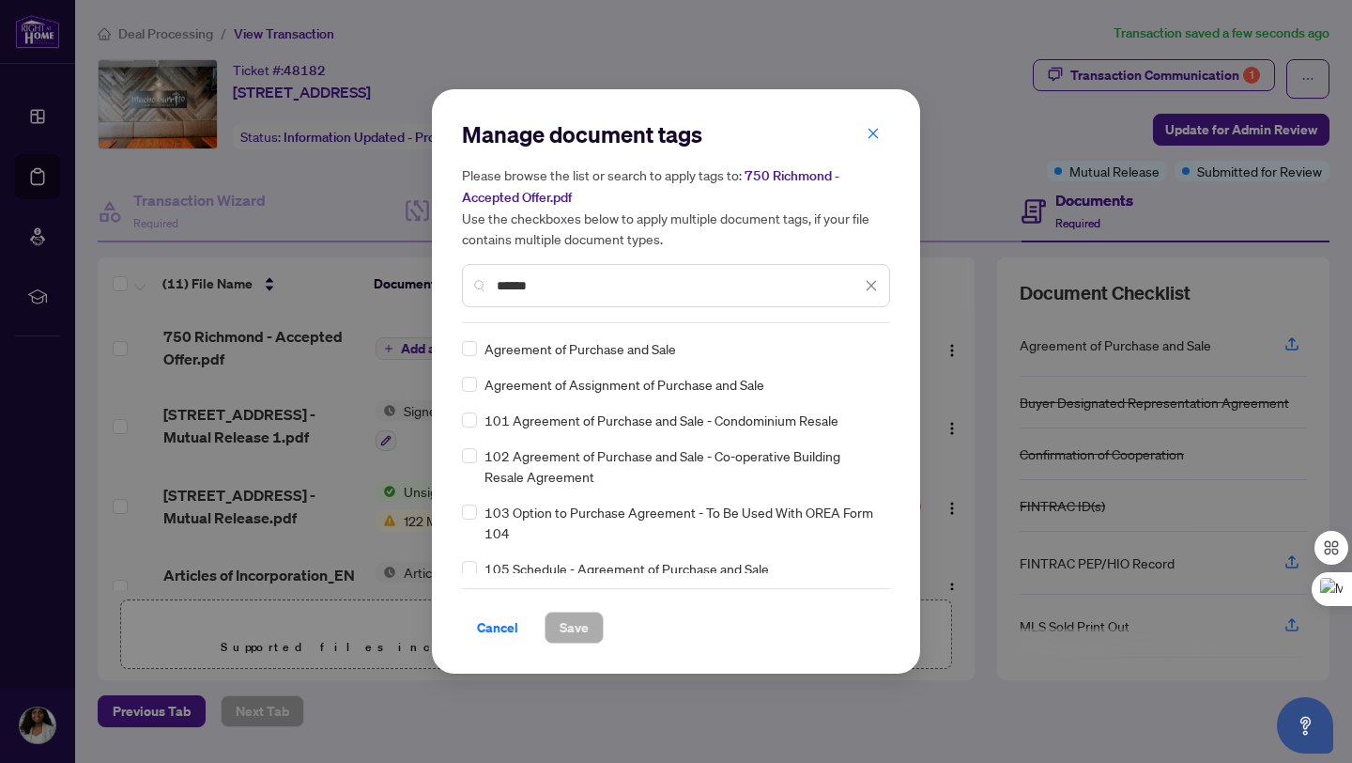
type input "******"
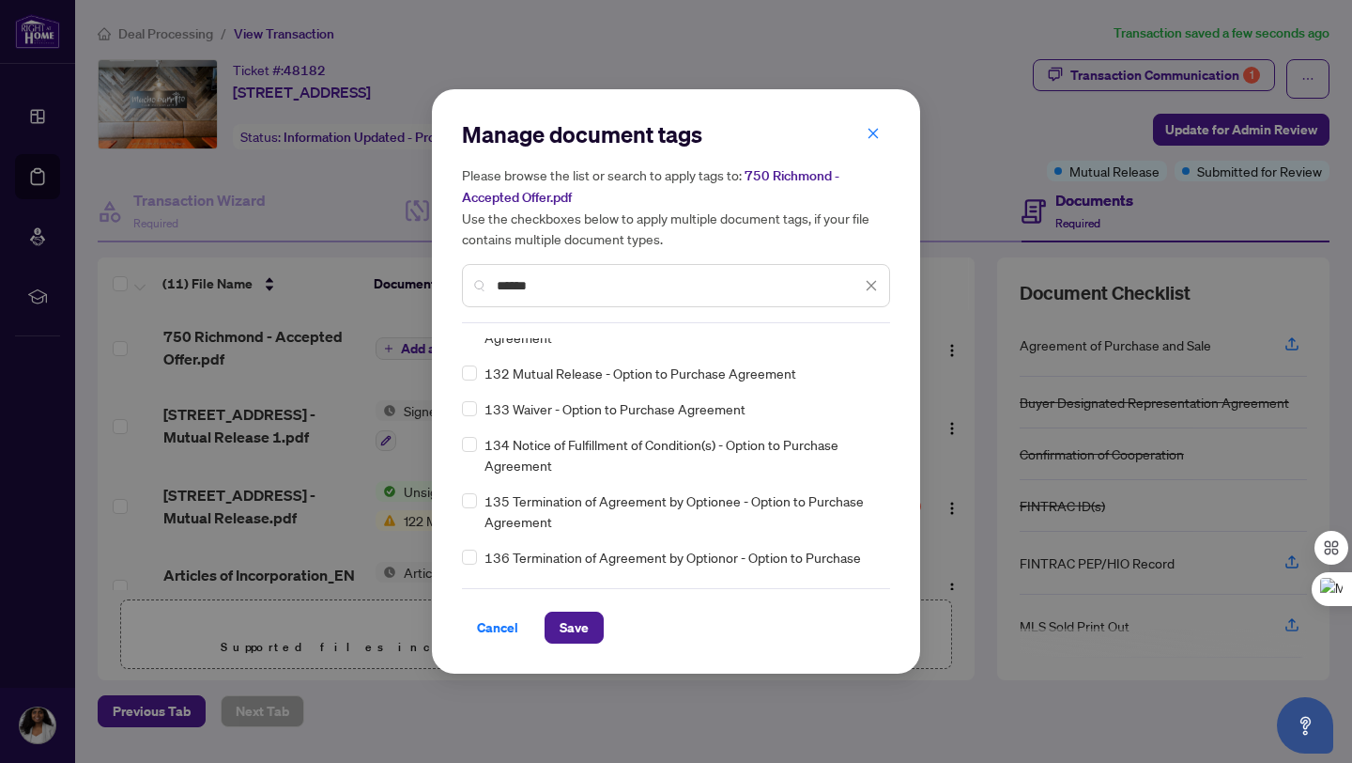
scroll to position [1143, 0]
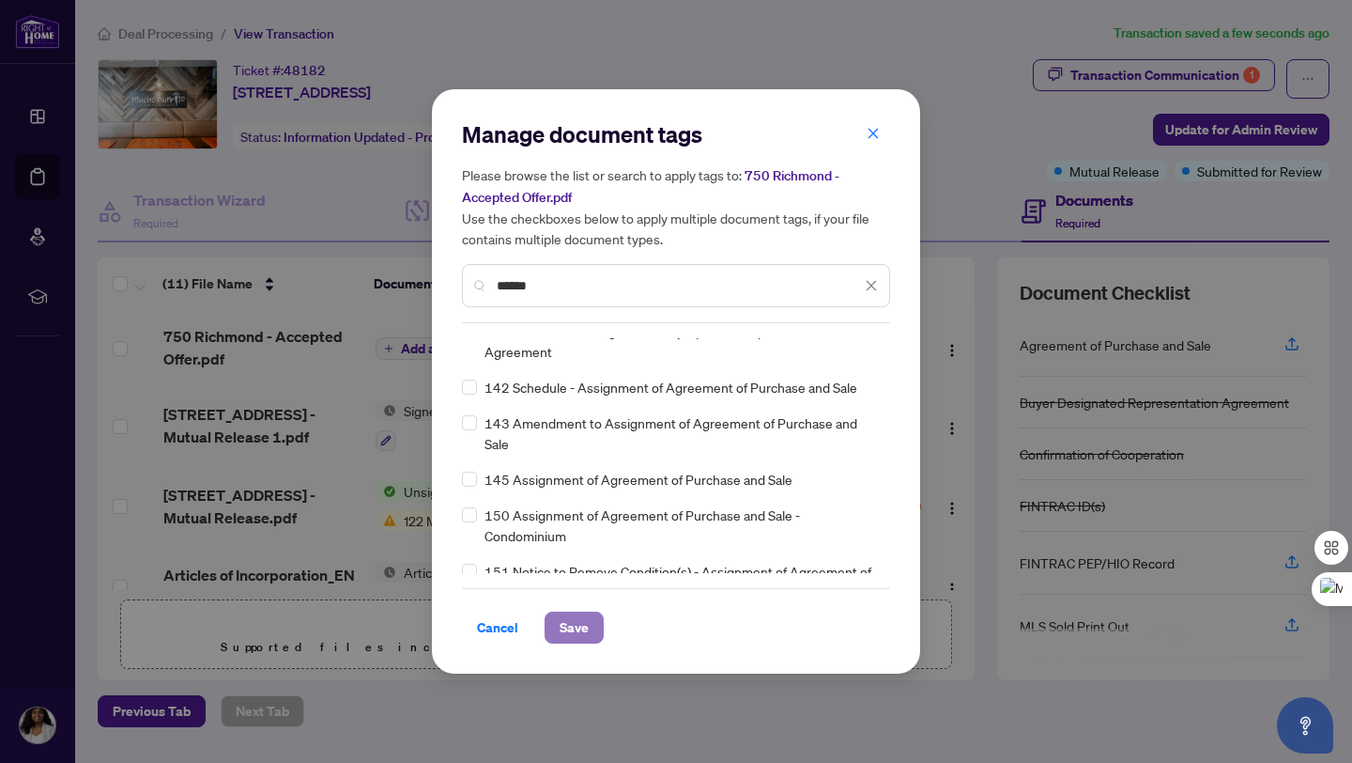
click at [575, 632] on span "Save" at bounding box center [574, 627] width 29 height 30
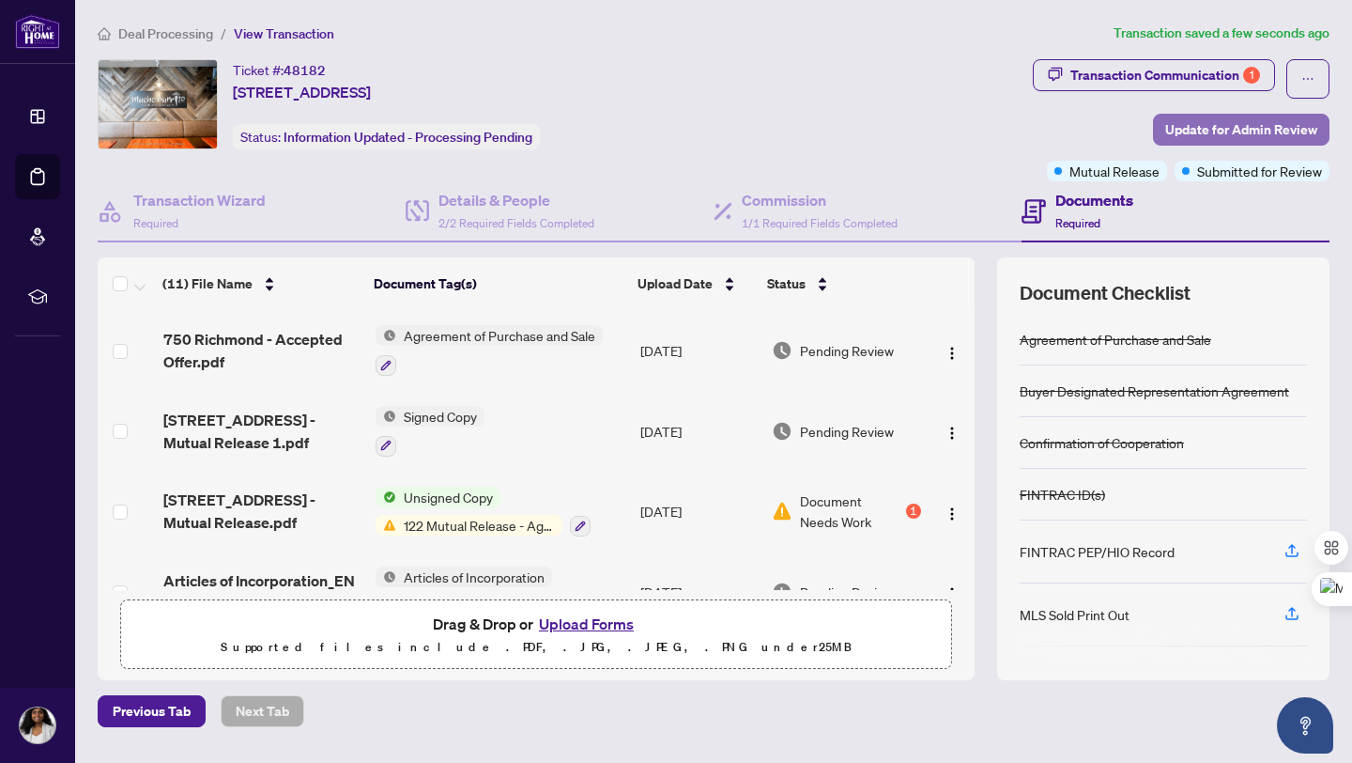
click at [1220, 129] on span "Update for Admin Review" at bounding box center [1241, 130] width 152 height 30
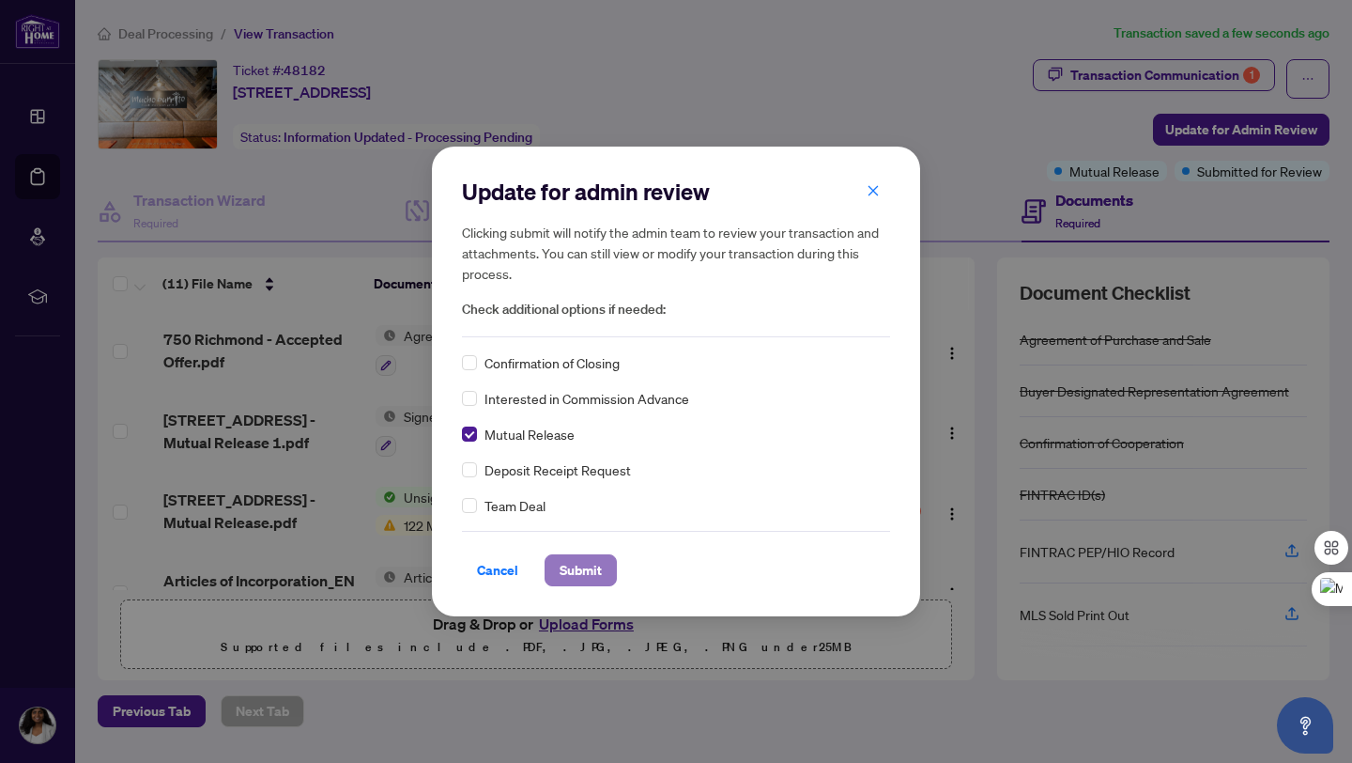
click at [588, 580] on span "Submit" at bounding box center [581, 570] width 42 height 30
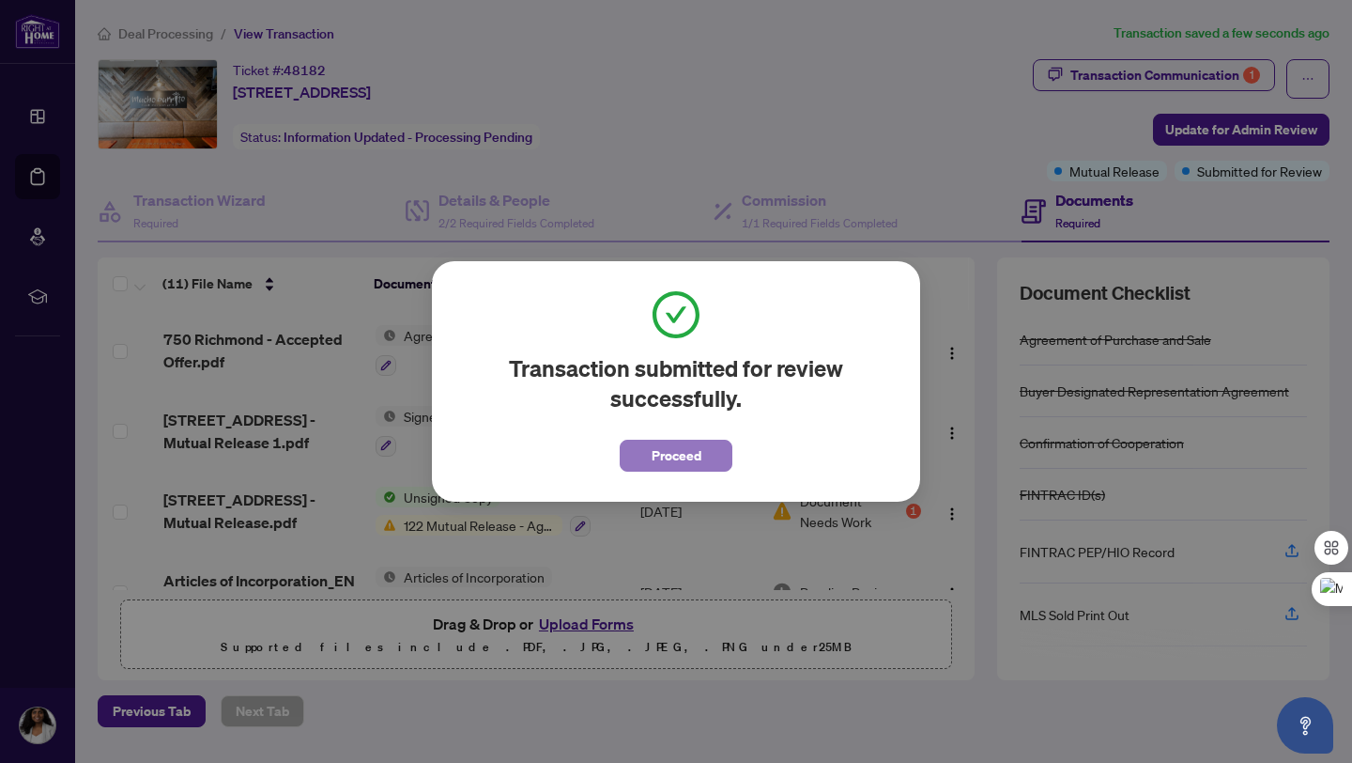
click at [686, 453] on span "Proceed" at bounding box center [677, 455] width 50 height 30
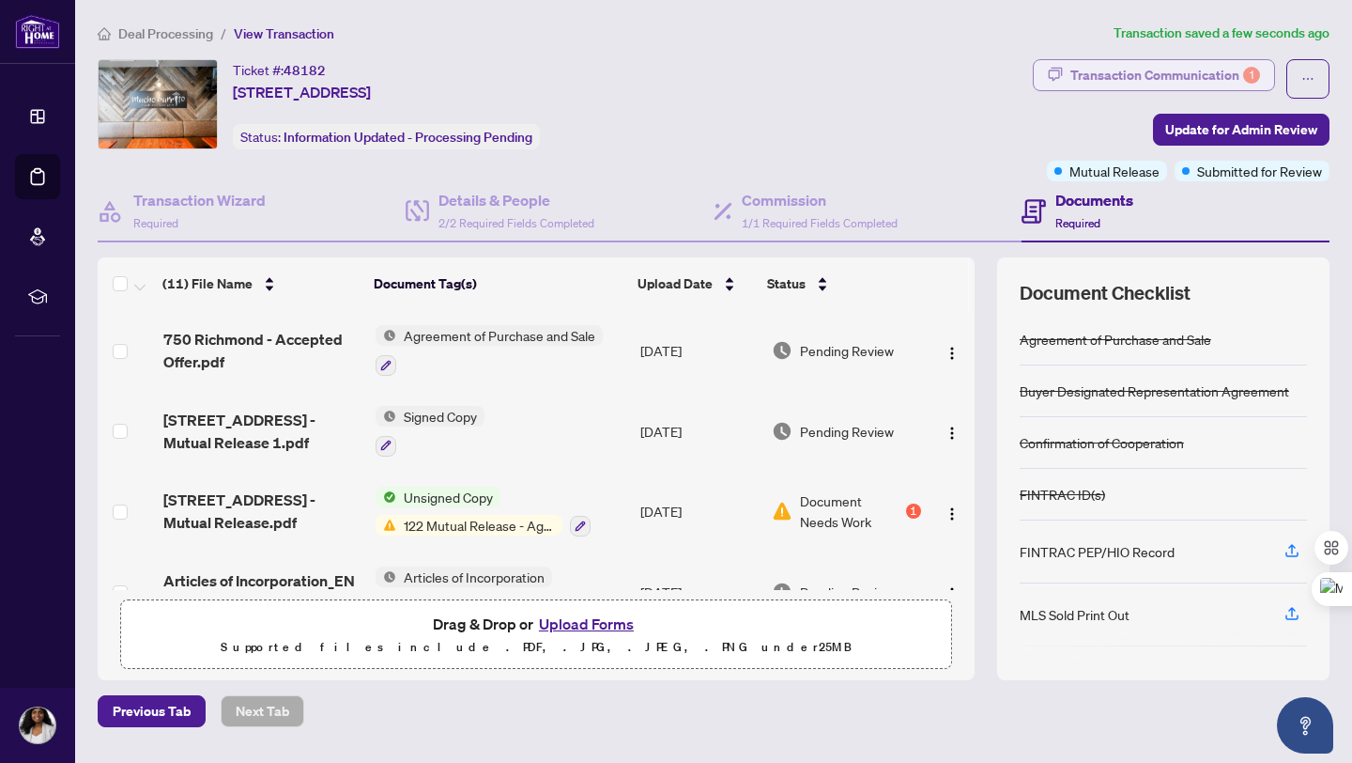
click at [1184, 81] on div "Transaction Communication 1" at bounding box center [1166, 75] width 190 height 30
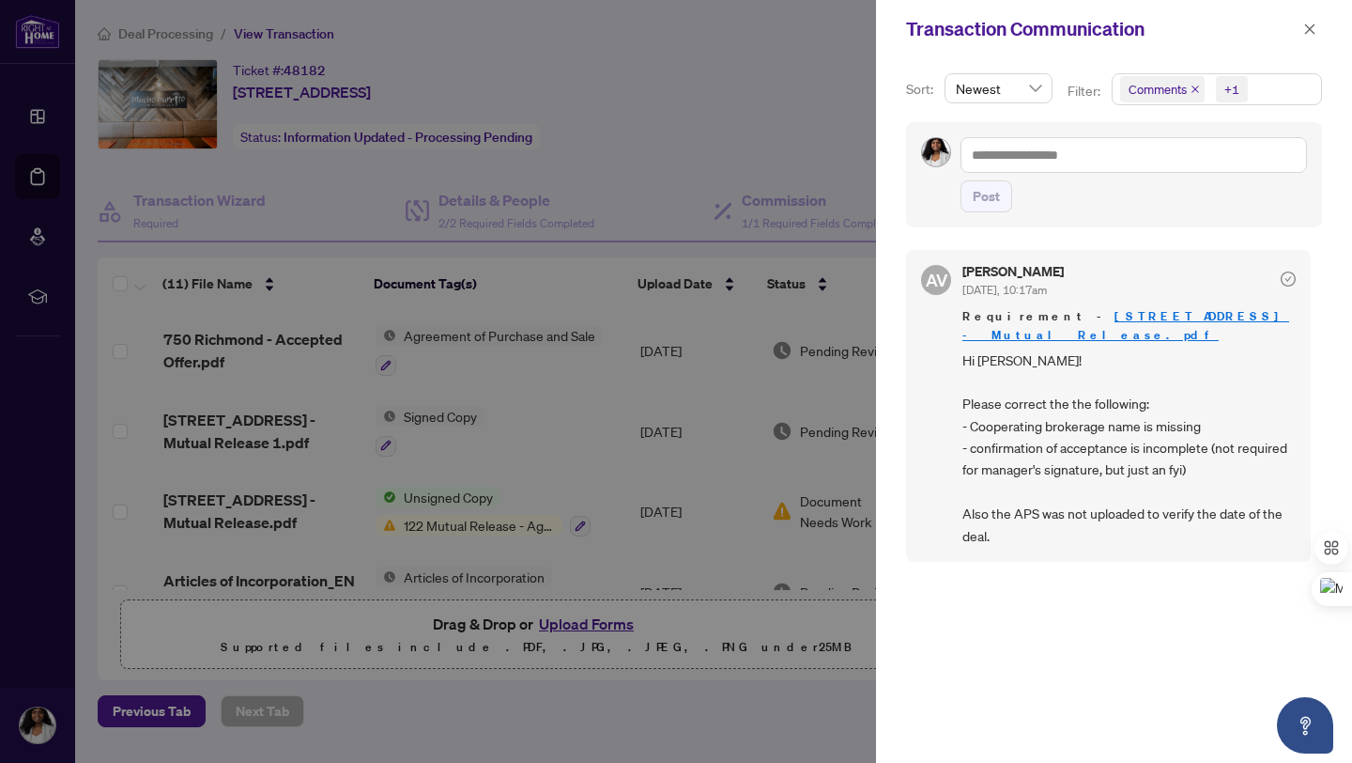
click at [773, 108] on div at bounding box center [676, 381] width 1352 height 763
click at [1303, 29] on icon "close" at bounding box center [1309, 29] width 13 height 13
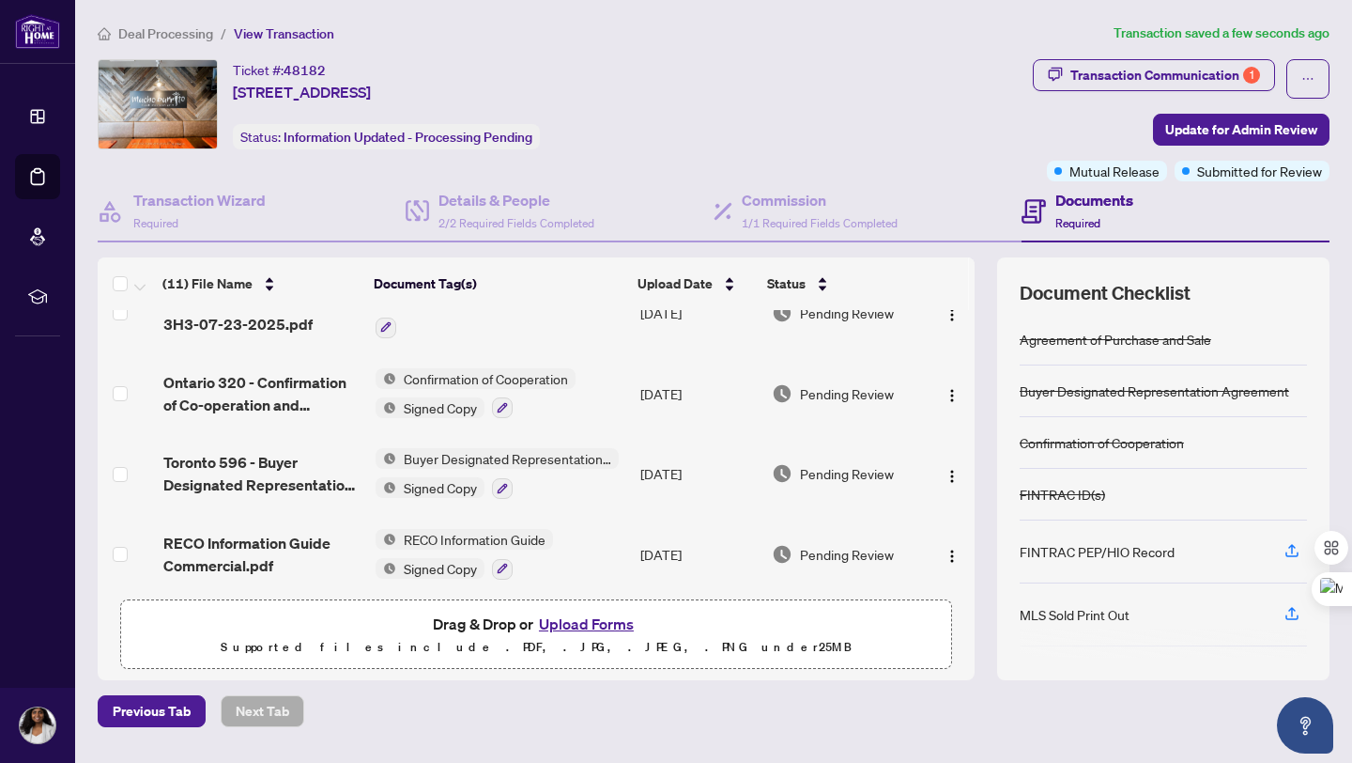
scroll to position [530, 0]
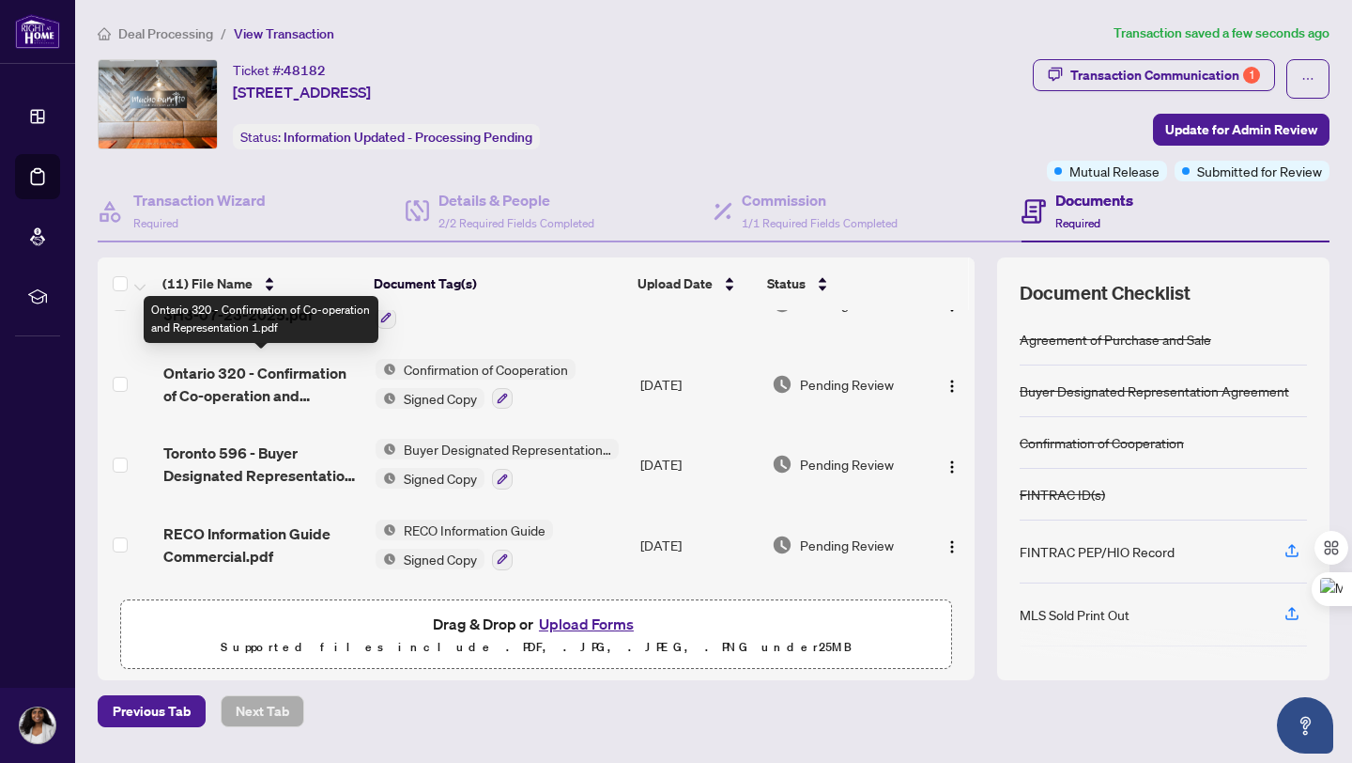
click at [259, 379] on span "Ontario 320 - Confirmation of Co-operation and Representation 1.pdf" at bounding box center [261, 384] width 197 height 45
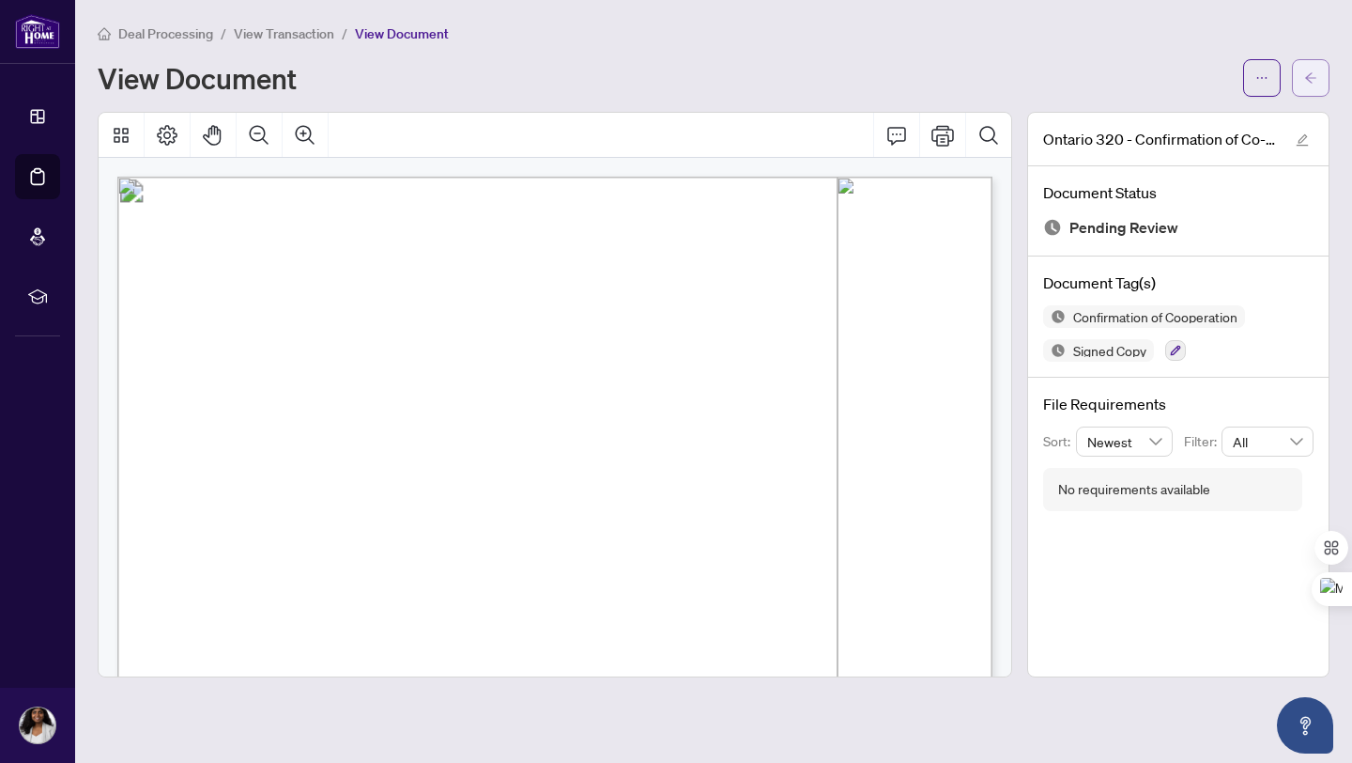
click at [1305, 82] on icon "arrow-left" at bounding box center [1310, 77] width 13 height 13
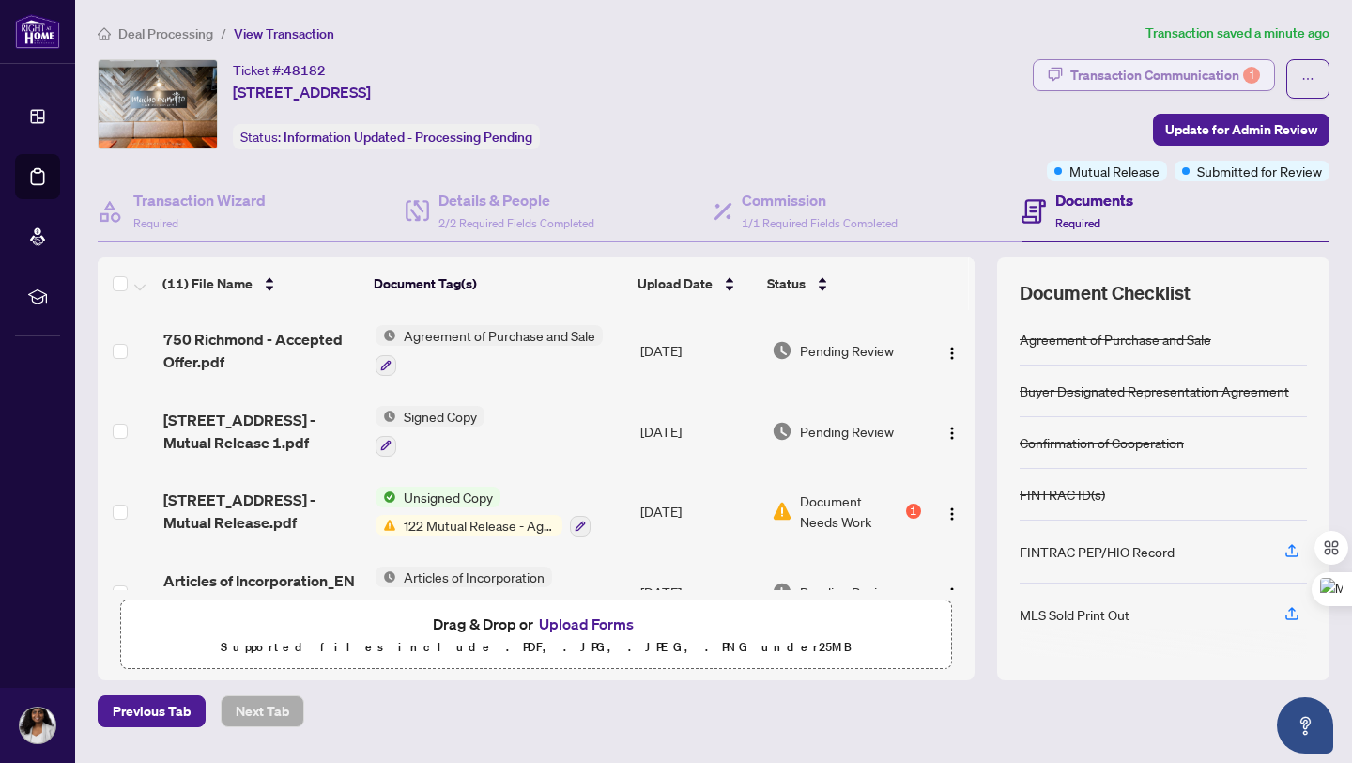
click at [1191, 78] on div "Transaction Communication 1" at bounding box center [1166, 75] width 190 height 30
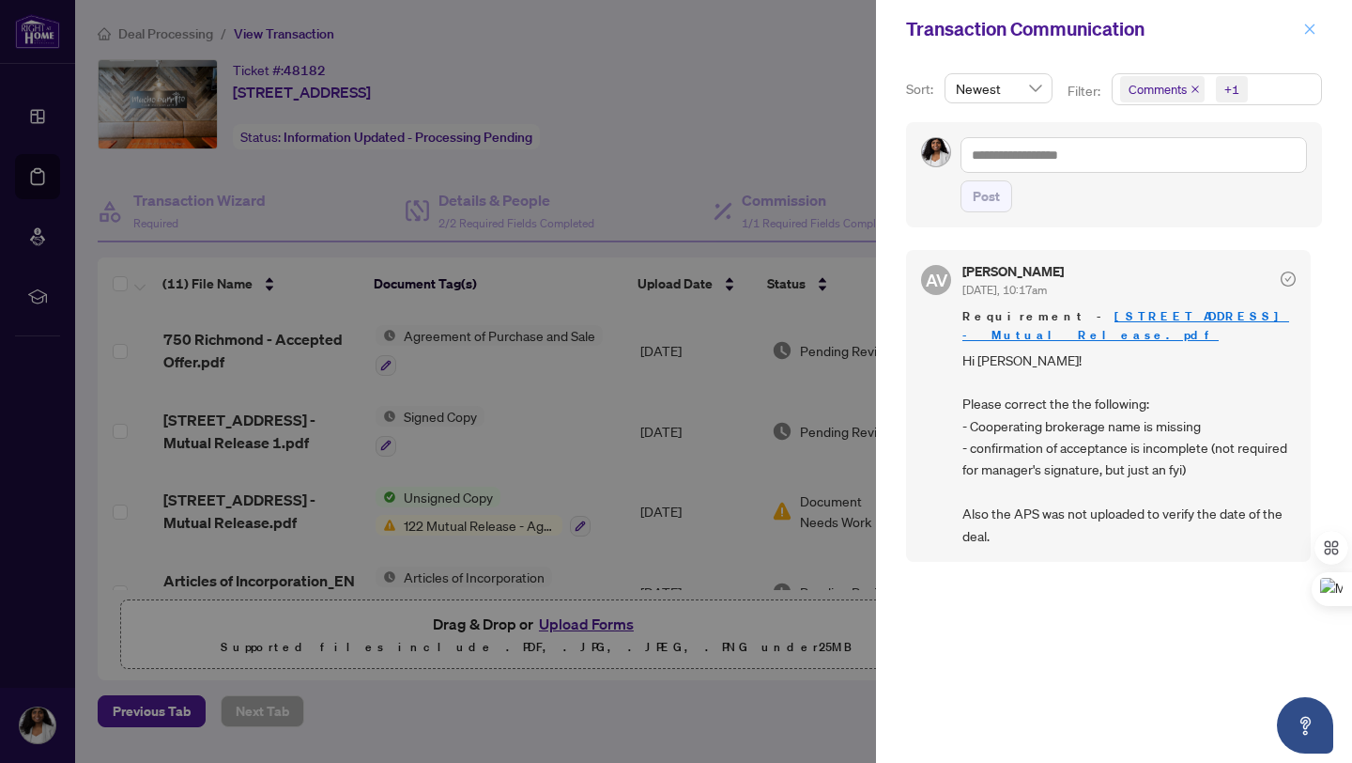
click at [1316, 24] on icon "close" at bounding box center [1309, 29] width 13 height 13
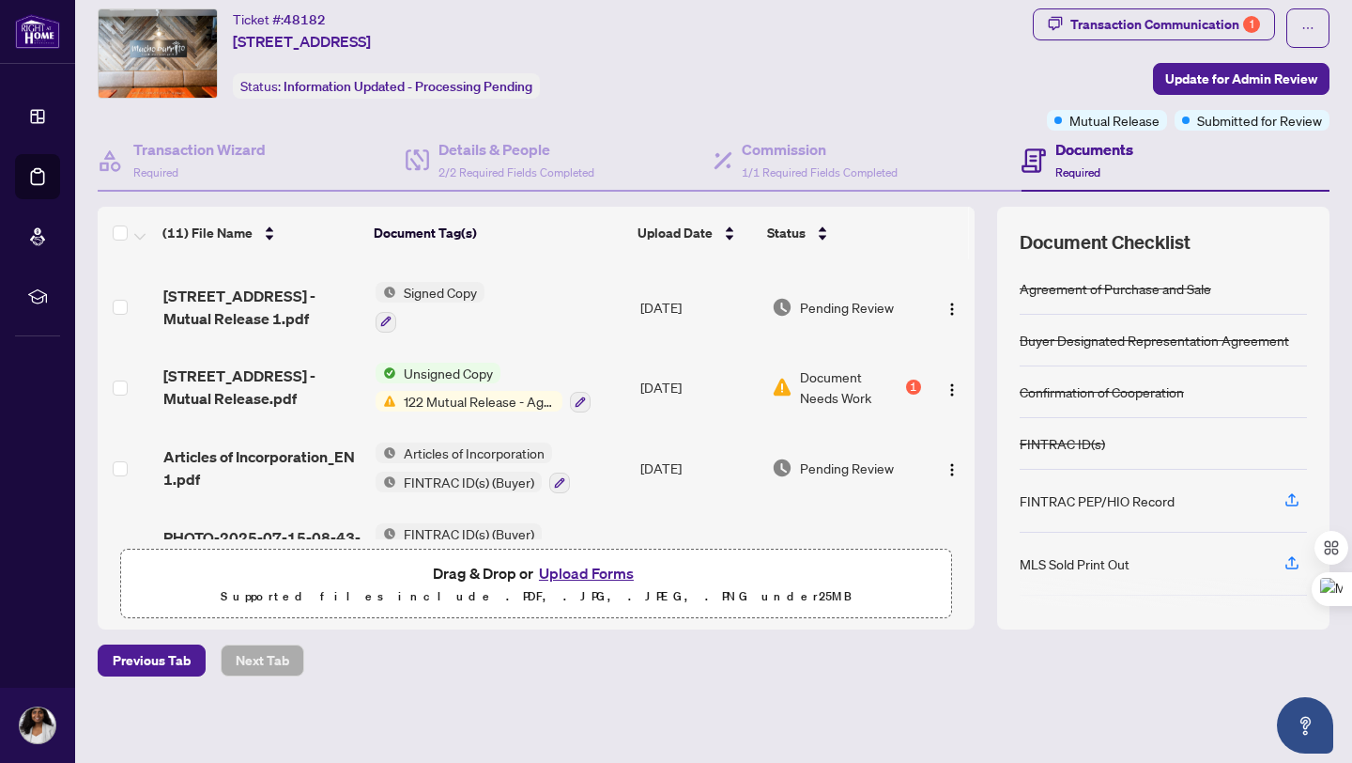
scroll to position [62, 0]
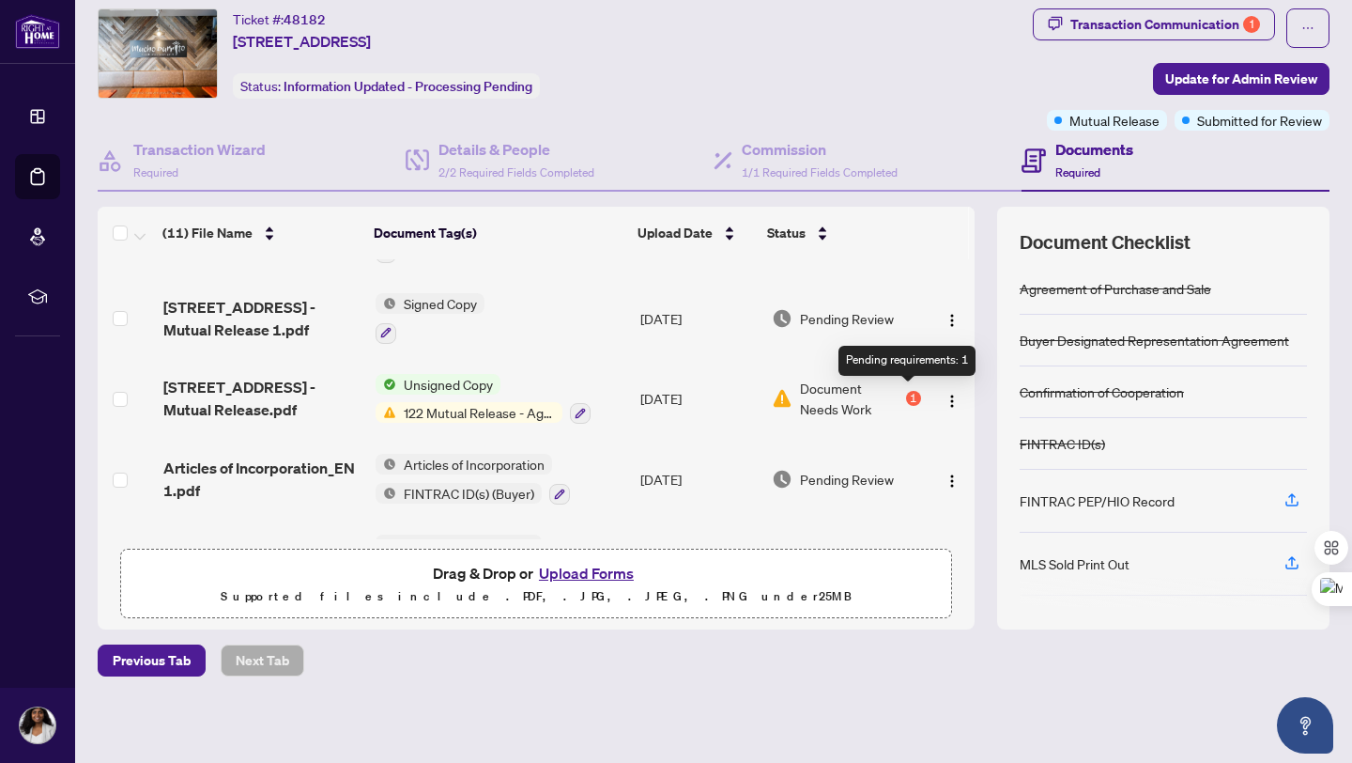
click at [909, 396] on div "1" at bounding box center [913, 398] width 15 height 15
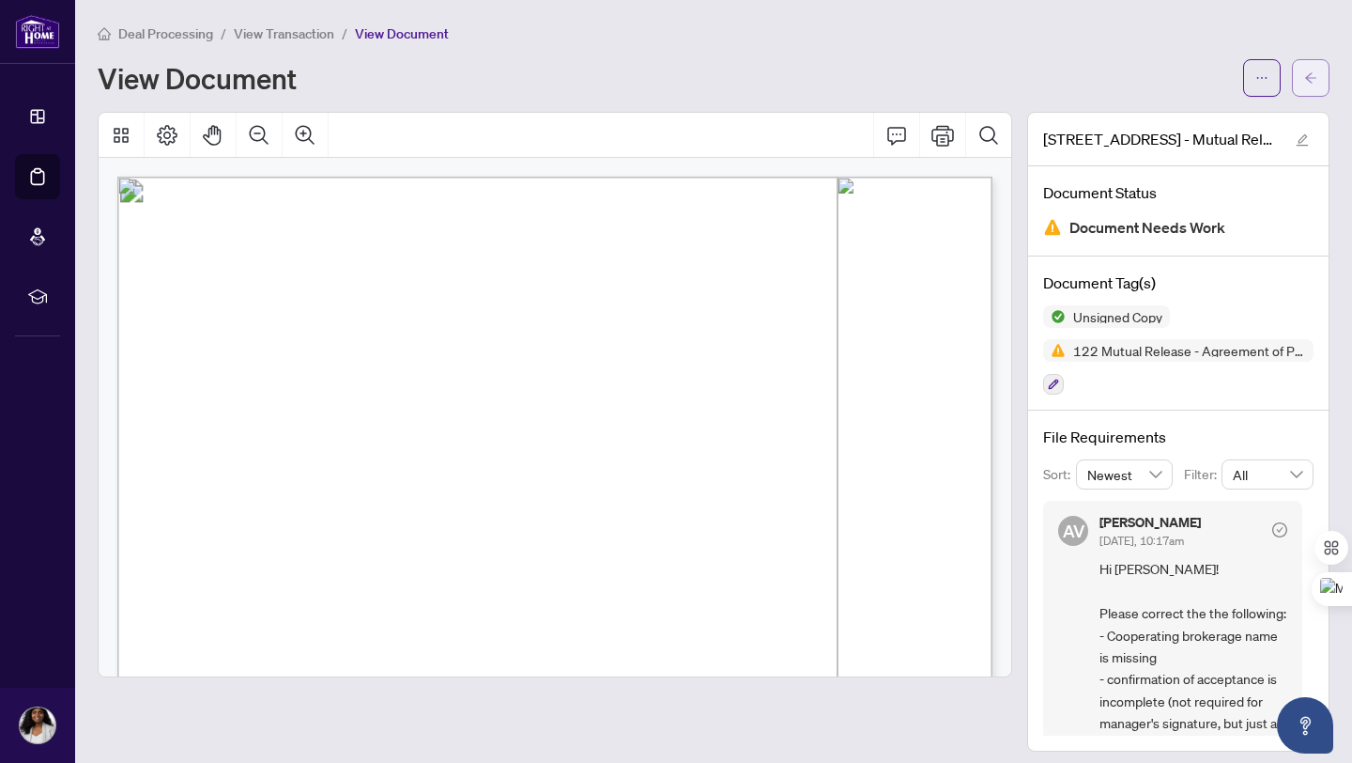
click at [1313, 73] on icon "arrow-left" at bounding box center [1310, 77] width 13 height 13
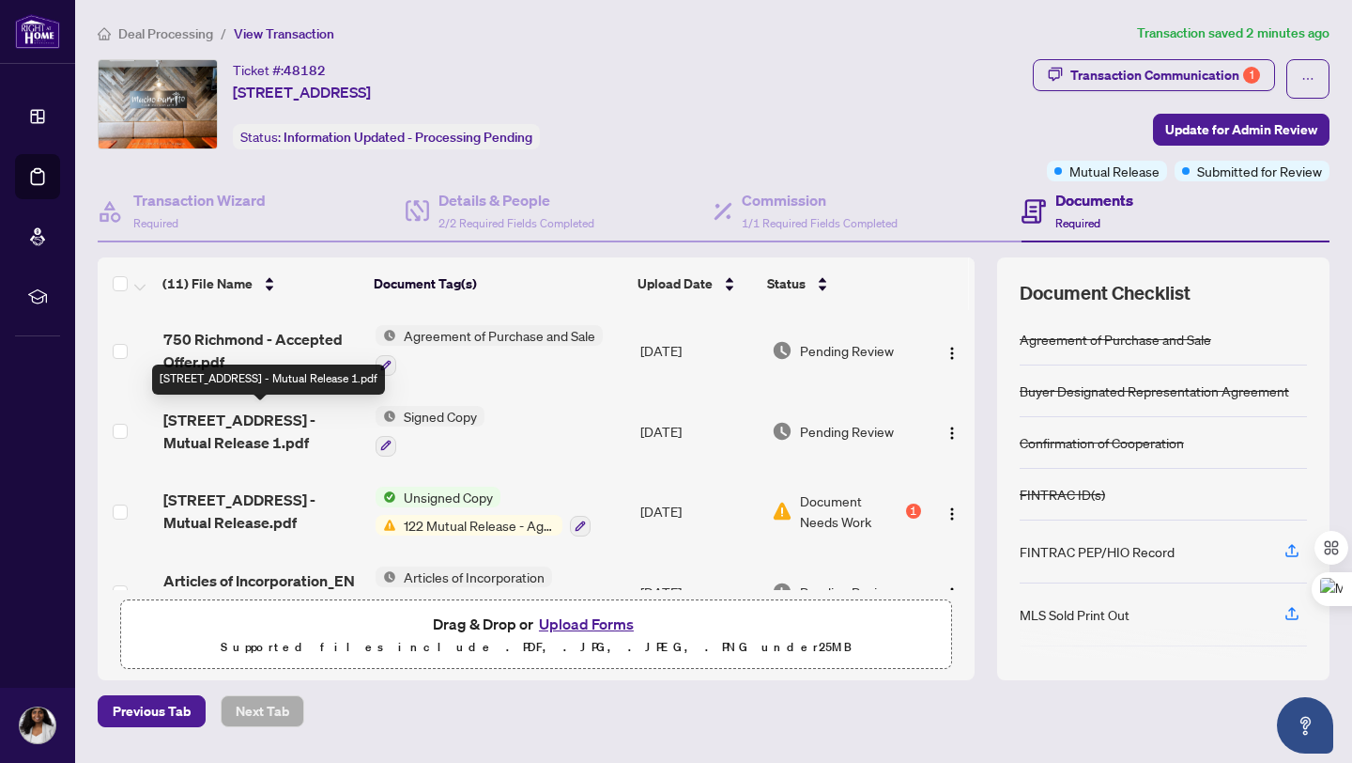
click at [227, 425] on span "[STREET_ADDRESS] - Mutual Release 1.pdf" at bounding box center [261, 430] width 197 height 45
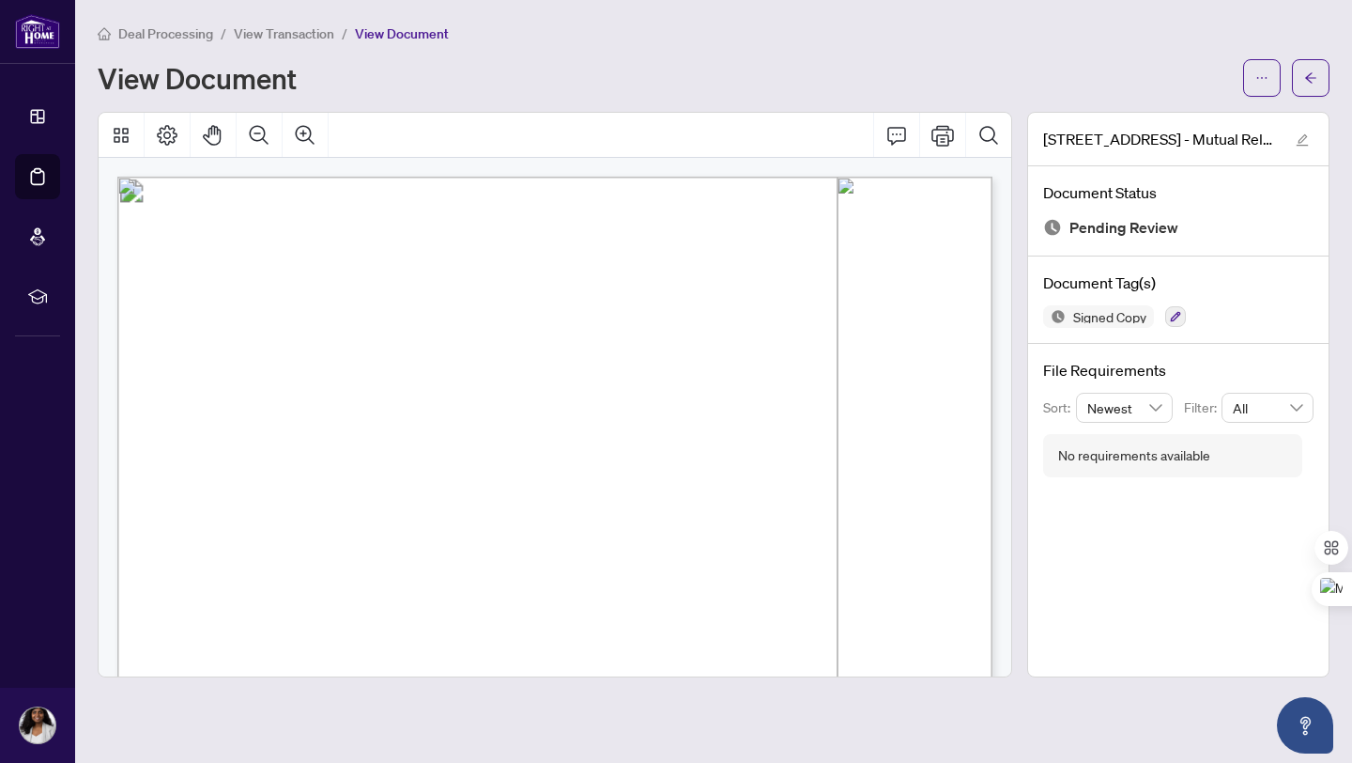
click at [1267, 81] on icon "ellipsis" at bounding box center [1262, 77] width 13 height 13
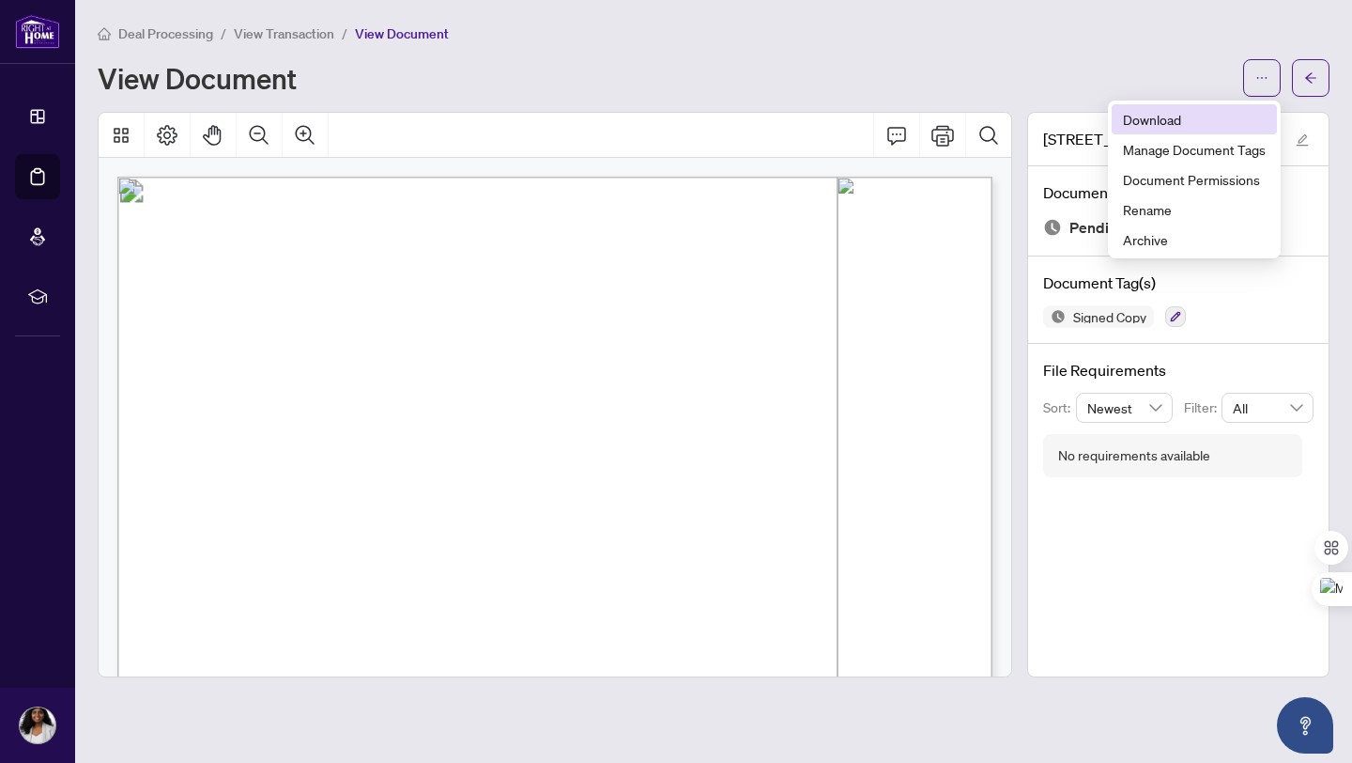
click at [1152, 124] on span "Download" at bounding box center [1194, 119] width 143 height 21
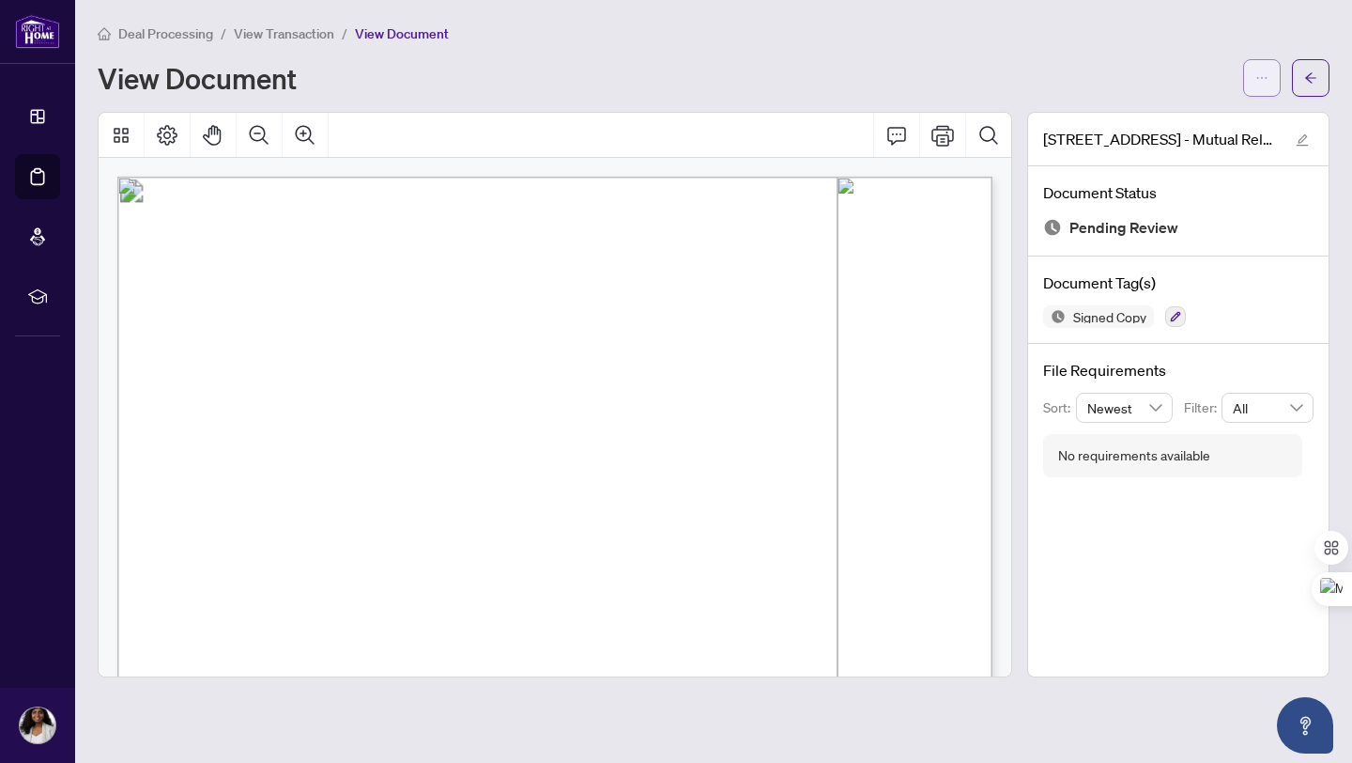
click at [1269, 70] on button "button" at bounding box center [1262, 78] width 38 height 38
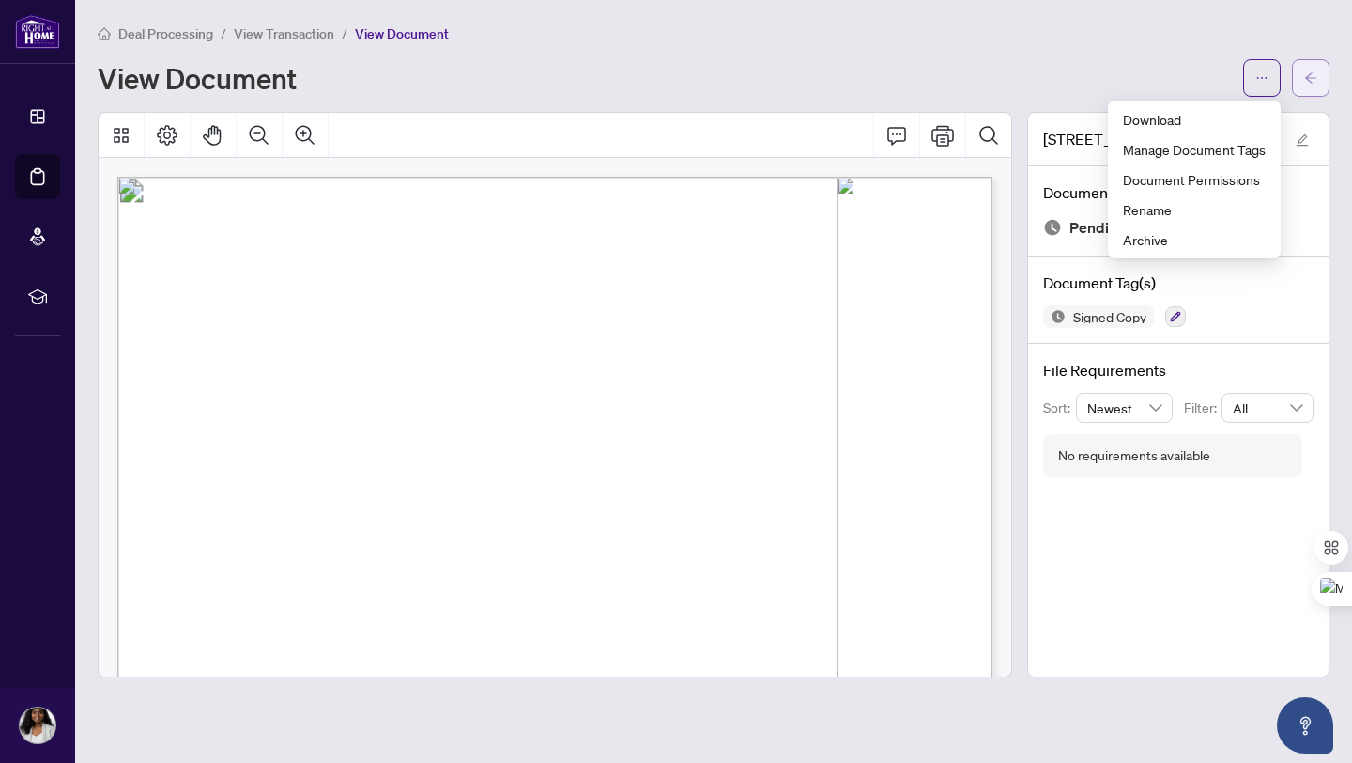
click at [1317, 81] on icon "arrow-left" at bounding box center [1310, 77] width 13 height 13
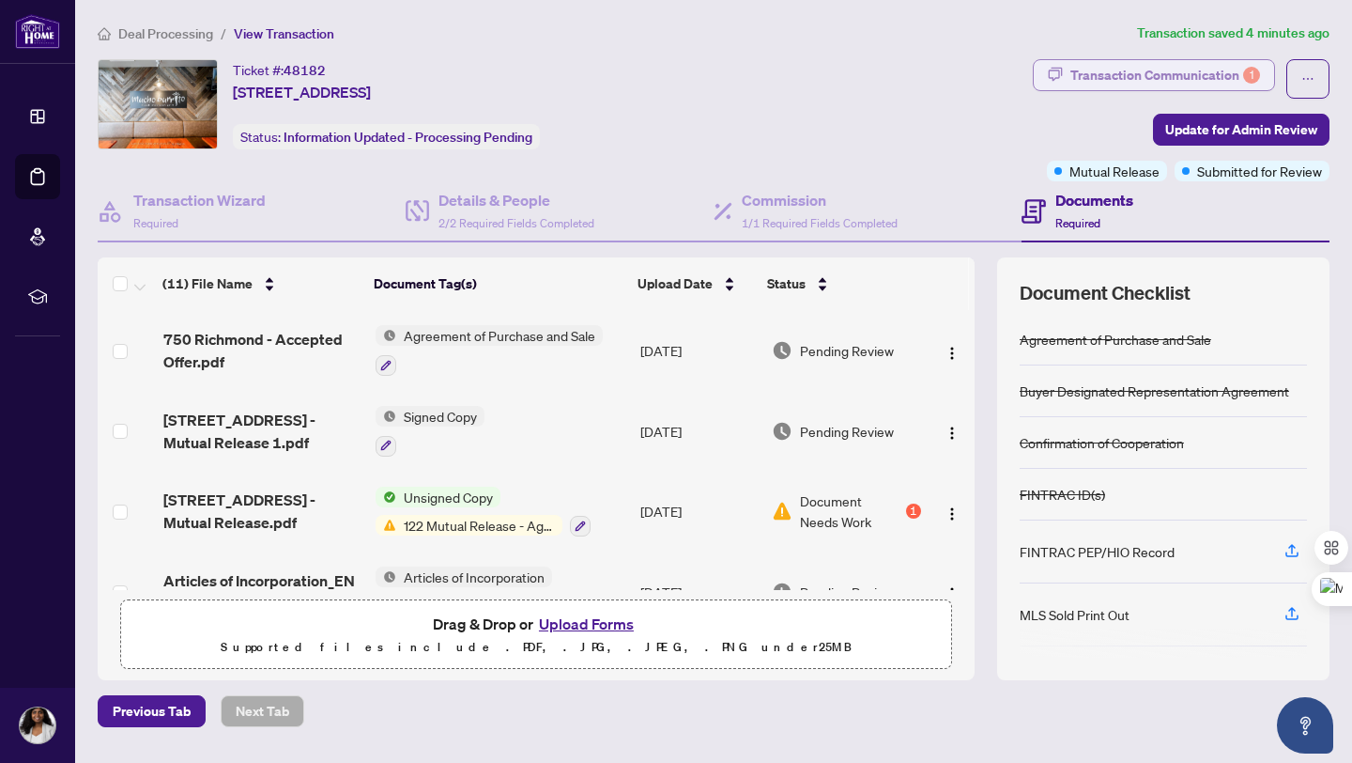
click at [1175, 78] on div "Transaction Communication 1" at bounding box center [1166, 75] width 190 height 30
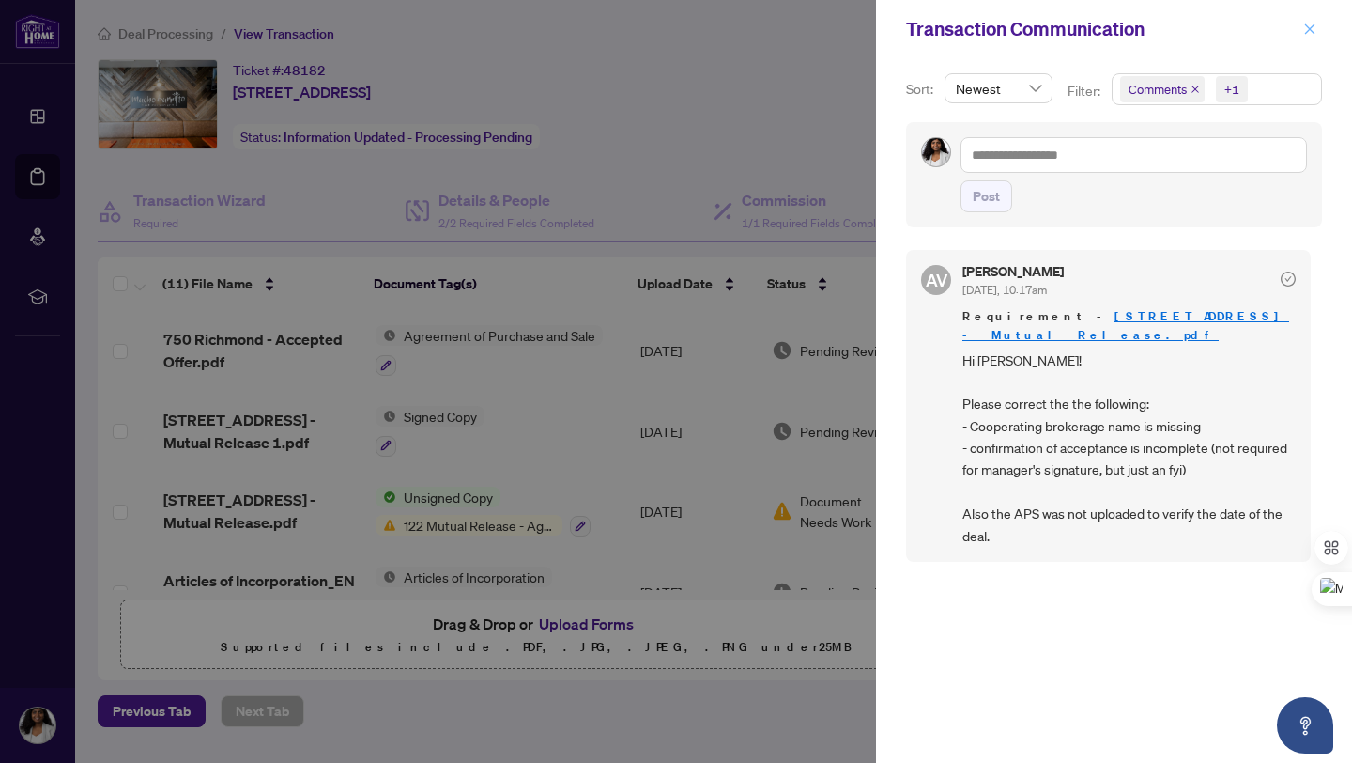
click at [1312, 28] on icon "close" at bounding box center [1309, 29] width 13 height 13
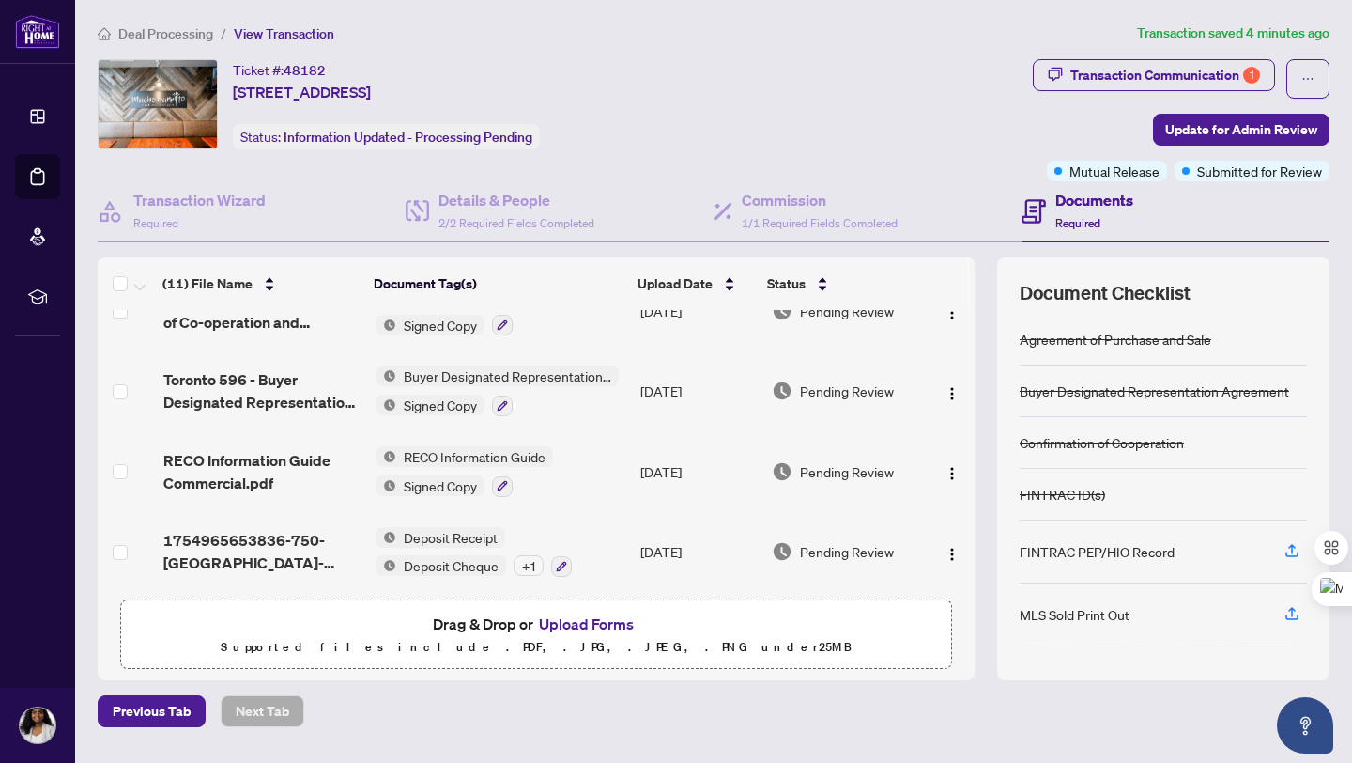
scroll to position [131, 0]
